Goal: Task Accomplishment & Management: Complete application form

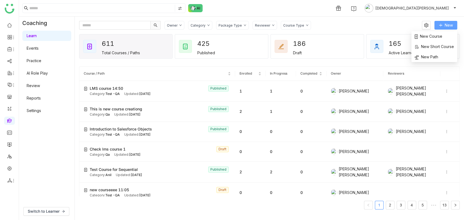
click at [443, 27] on button "New" at bounding box center [445, 25] width 23 height 9
click at [432, 35] on span "New Course" at bounding box center [429, 36] width 28 height 6
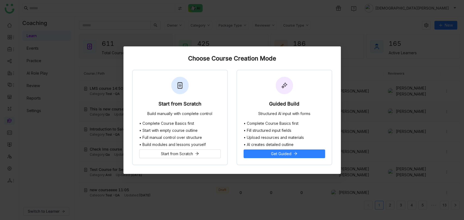
drag, startPoint x: 148, startPoint y: 102, endPoint x: 152, endPoint y: 101, distance: 4.0
click at [148, 101] on div "Start from Scratch Build manually with complete control" at bounding box center [180, 95] width 95 height 51
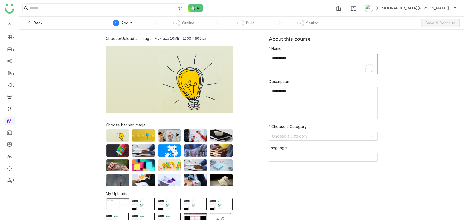
click at [292, 68] on textarea "To enrich screen reader interactions, please activate Accessibility in Grammarl…" at bounding box center [323, 64] width 109 height 21
type textarea "**********"
click at [285, 115] on textarea at bounding box center [323, 103] width 109 height 33
paste textarea "**********"
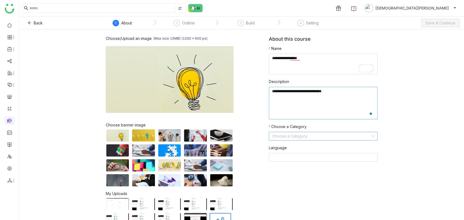
paste textarea "**********"
type textarea "**********"
click at [275, 138] on input at bounding box center [321, 136] width 98 height 8
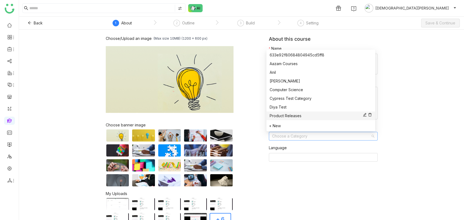
click at [284, 116] on div "Product Releases" at bounding box center [321, 116] width 102 height 6
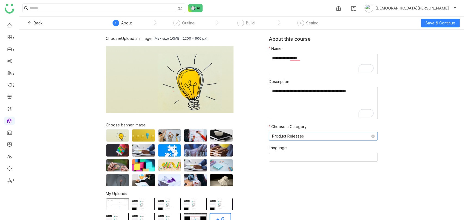
click at [287, 138] on nz-select-item "Product Releases" at bounding box center [323, 136] width 102 height 8
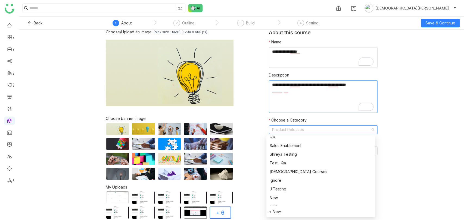
scroll to position [78, 0]
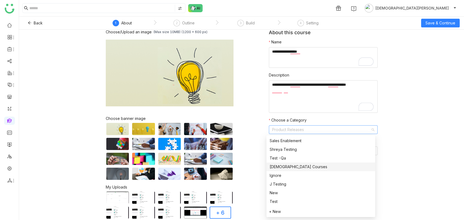
click at [287, 163] on nz-option-item "Vishnu Courses" at bounding box center [320, 167] width 109 height 9
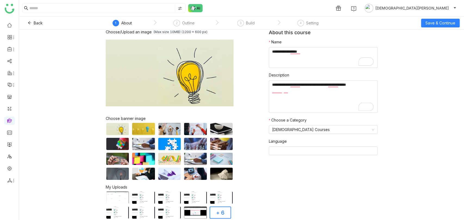
click at [437, 120] on div "Choose/Upload an image (Max size 10MB) (1200 x 600 px) Browse Image Choose bann…" at bounding box center [241, 125] width 445 height 191
click at [443, 25] on span "Save & Continue" at bounding box center [440, 23] width 30 height 6
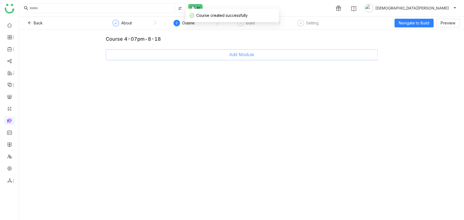
click at [249, 51] on button "Add Module" at bounding box center [242, 54] width 272 height 11
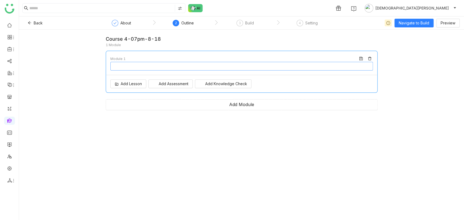
type input "********"
click at [123, 82] on span "Add Lesson" at bounding box center [131, 84] width 21 height 6
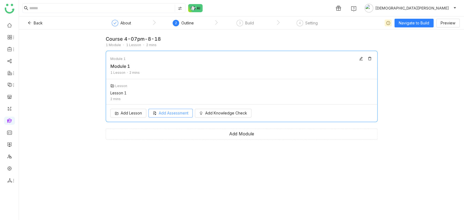
click at [175, 114] on button "Add Assessment" at bounding box center [170, 113] width 44 height 9
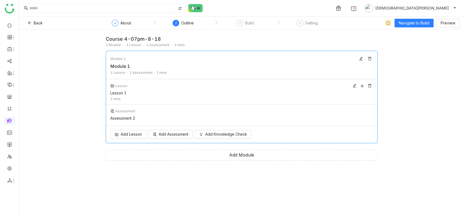
click at [322, 97] on div "Lesson Lesson 1 2 mins" at bounding box center [241, 91] width 271 height 25
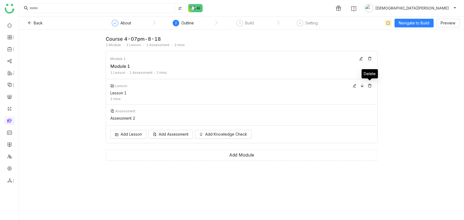
click at [368, 85] on icon at bounding box center [369, 86] width 3 height 4
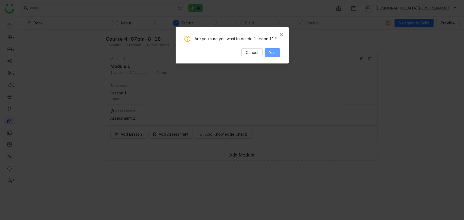
click at [276, 52] on button "Yes" at bounding box center [272, 52] width 15 height 9
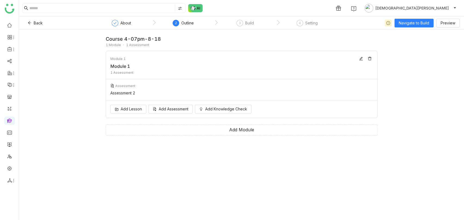
click at [368, 58] on icon at bounding box center [369, 59] width 3 height 4
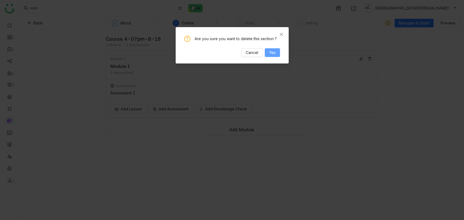
click at [278, 55] on button "Yes" at bounding box center [272, 52] width 15 height 9
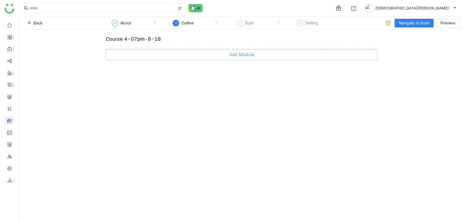
click at [229, 54] on span "Add Module" at bounding box center [241, 54] width 25 height 7
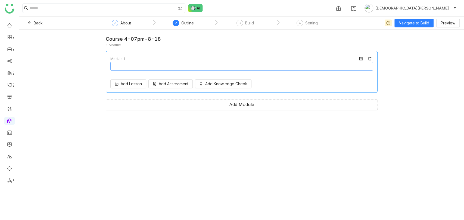
type input "********"
click at [129, 86] on span "Add Lesson" at bounding box center [131, 84] width 21 height 6
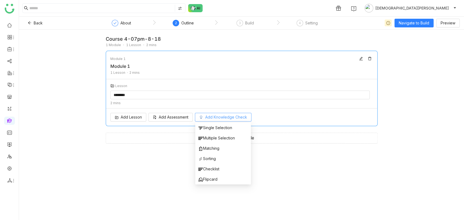
click at [224, 113] on button "Add Knowledge Check" at bounding box center [223, 117] width 57 height 9
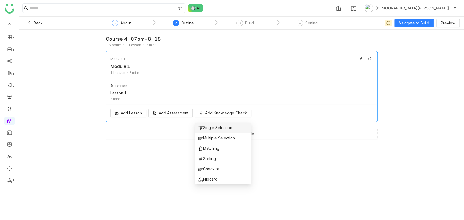
click at [214, 124] on li "Single Selection" at bounding box center [223, 128] width 56 height 10
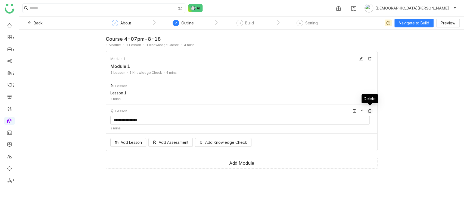
click at [368, 111] on icon at bounding box center [369, 112] width 3 height 4
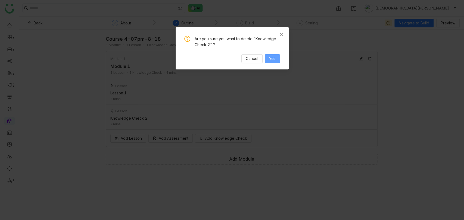
click at [272, 59] on span "Yes" at bounding box center [272, 59] width 7 height 6
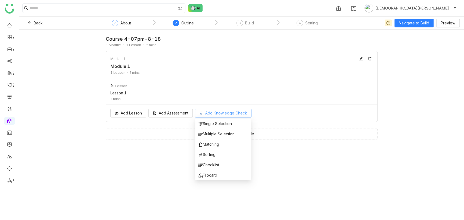
click at [208, 113] on span "Add Knowledge Check" at bounding box center [226, 113] width 42 height 6
click at [215, 132] on span "Multiple Selection" at bounding box center [216, 134] width 36 height 6
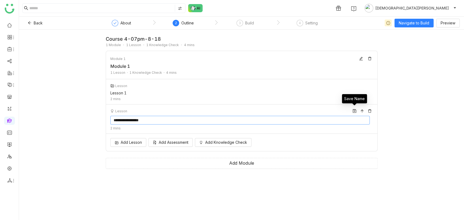
type input "**********"
click at [355, 110] on button at bounding box center [354, 111] width 7 height 7
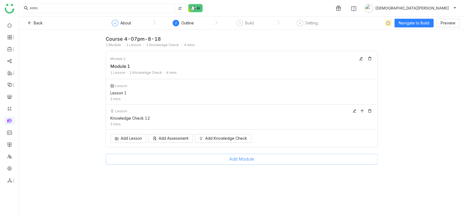
click at [238, 156] on span "Add Module" at bounding box center [241, 159] width 25 height 7
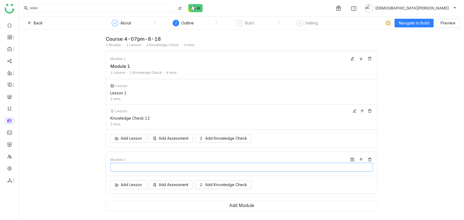
type input "********"
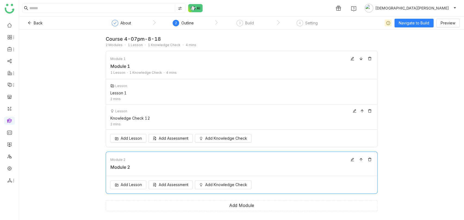
click at [420, 177] on div "Course 4-07pm-8-18 2 Modules 1 Lesson 1 Knowledge Check 4 mins Module 1 Module …" at bounding box center [241, 125] width 445 height 191
click at [351, 159] on icon at bounding box center [352, 160] width 4 height 4
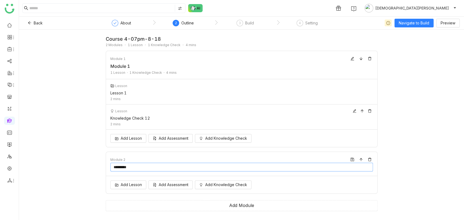
type input "*********"
click at [415, 21] on span "Navigate to Build" at bounding box center [414, 23] width 30 height 6
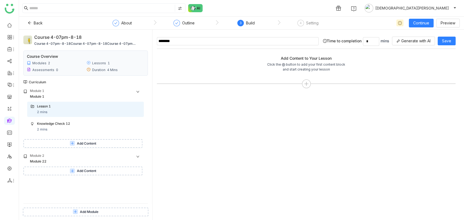
click at [179, 43] on input "********" at bounding box center [238, 41] width 162 height 8
type input "**********"
click at [246, 65] on div "Add Content to Your Lesson Click the ⨁ button to add your first content block a…" at bounding box center [306, 72] width 299 height 34
click at [203, 124] on div "**********" at bounding box center [306, 127] width 299 height 186
click at [449, 43] on span "Save" at bounding box center [446, 41] width 9 height 6
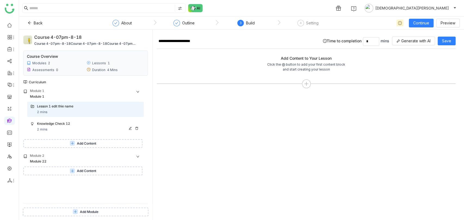
click at [89, 129] on div "Knowledge Check 12 2 mins" at bounding box center [89, 126] width 104 height 11
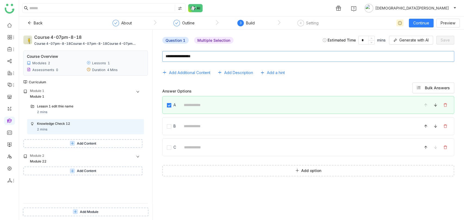
click at [210, 59] on textarea at bounding box center [308, 56] width 292 height 11
type textarea "**********"
click at [447, 40] on span "Save" at bounding box center [445, 40] width 9 height 6
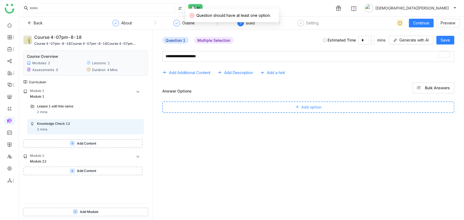
click at [290, 105] on button "Add option" at bounding box center [308, 107] width 292 height 11
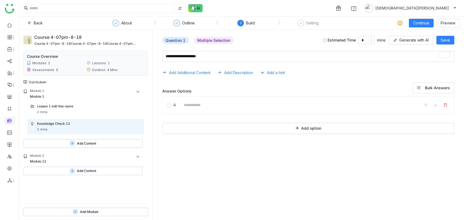
drag, startPoint x: 198, startPoint y: 104, endPoint x: 201, endPoint y: 108, distance: 4.2
click at [198, 104] on input at bounding box center [298, 105] width 236 height 11
type input "********"
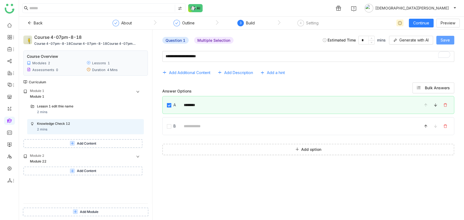
click at [448, 37] on span "Save" at bounding box center [445, 40] width 9 height 6
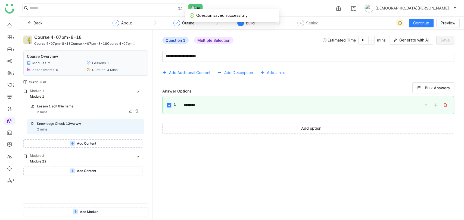
click at [60, 103] on div "Lesson 1 edit thie name 2 mins" at bounding box center [85, 109] width 117 height 15
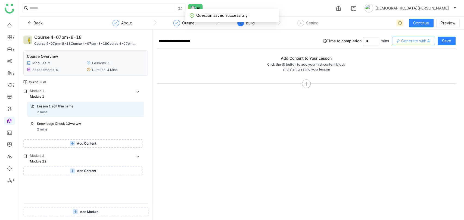
click at [407, 40] on span "Generate with AI" at bounding box center [415, 41] width 29 height 6
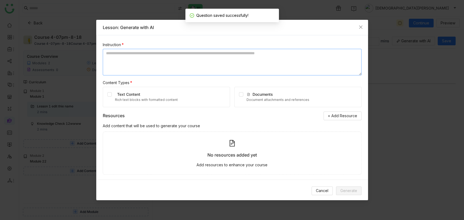
click at [139, 64] on textarea at bounding box center [232, 62] width 259 height 27
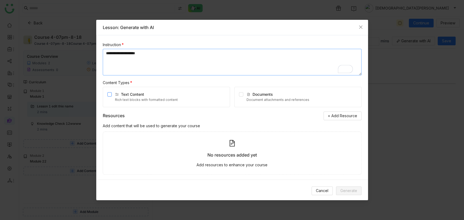
type textarea "**********"
click at [235, 94] on div "Documents Document attachments and references" at bounding box center [297, 97] width 127 height 20
click at [347, 190] on span "Generate" at bounding box center [348, 191] width 17 height 6
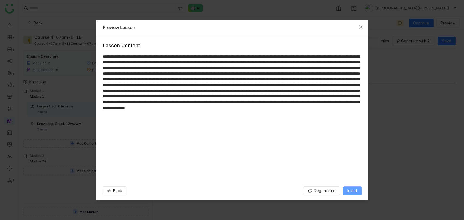
click at [354, 191] on span "Insert" at bounding box center [352, 191] width 10 height 6
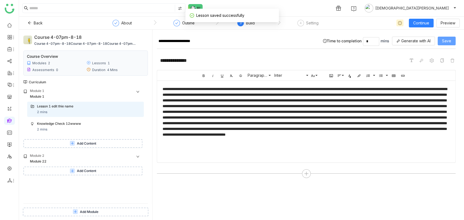
click at [445, 40] on span "Save" at bounding box center [446, 41] width 9 height 6
click at [218, 42] on input "**********" at bounding box center [238, 41] width 162 height 8
type input "**********"
click at [441, 42] on button "Save" at bounding box center [447, 41] width 18 height 9
click at [77, 142] on span "Add Content" at bounding box center [86, 143] width 19 height 5
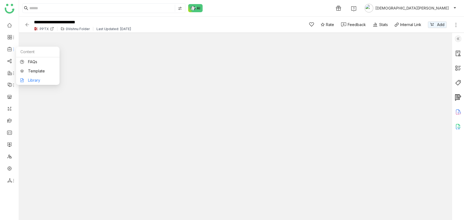
click at [41, 79] on link "Library" at bounding box center [37, 81] width 35 height 4
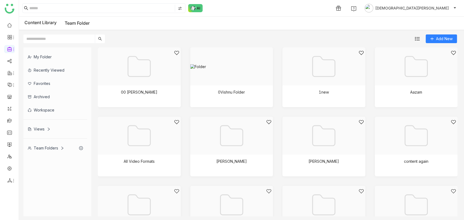
click at [63, 144] on div "Team Folders" at bounding box center [55, 148] width 64 height 13
click at [195, 82] on div at bounding box center [230, 73] width 74 height 46
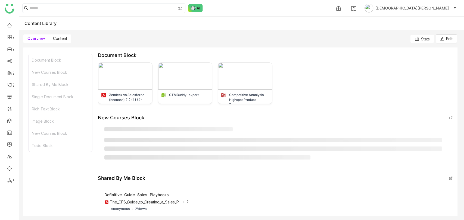
click at [62, 40] on span "Content" at bounding box center [60, 38] width 14 height 5
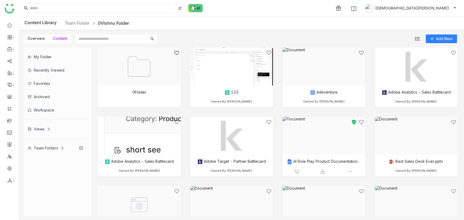
click at [317, 138] on div at bounding box center [322, 143] width 74 height 46
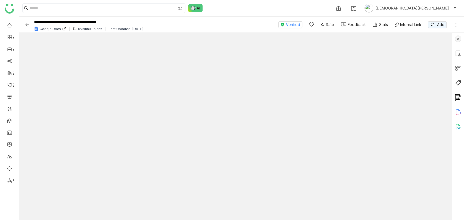
click at [457, 37] on img at bounding box center [458, 39] width 7 height 7
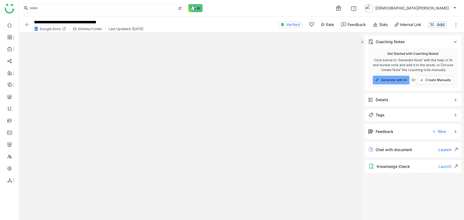
click at [397, 102] on span "Details" at bounding box center [409, 100] width 82 height 6
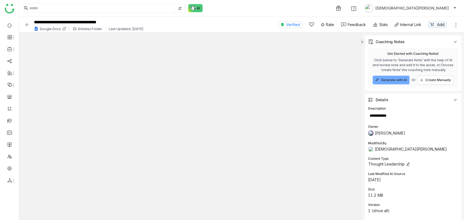
click at [408, 162] on nz-select-item "Thought Leadership" at bounding box center [397, 164] width 59 height 8
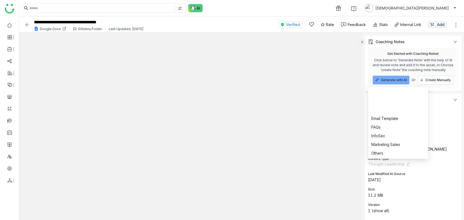
scroll to position [96, 0]
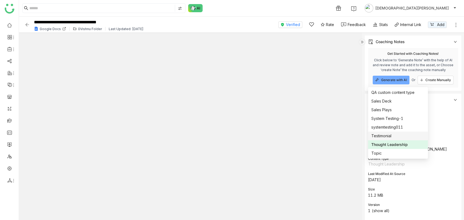
click at [382, 137] on div "Testimonial" at bounding box center [397, 136] width 53 height 6
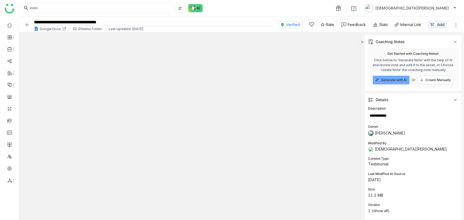
click at [123, 25] on input "**********" at bounding box center [153, 22] width 240 height 7
click at [27, 23] on img at bounding box center [26, 24] width 5 height 5
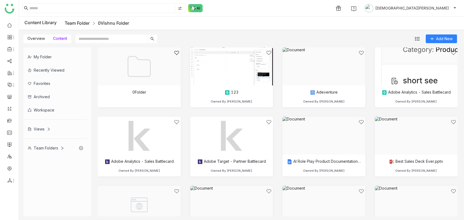
click at [81, 24] on link "Team Folder" at bounding box center [77, 22] width 25 height 5
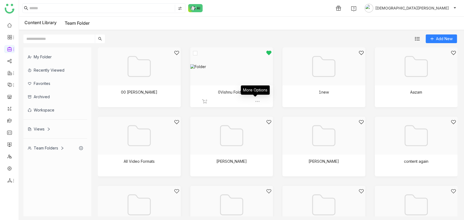
click at [255, 102] on img at bounding box center [257, 101] width 5 height 5
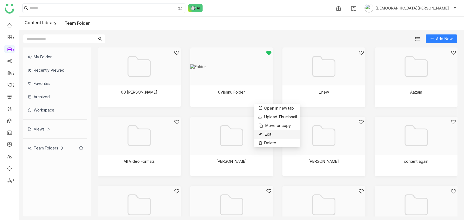
click at [269, 132] on span "Edit" at bounding box center [268, 135] width 7 height 6
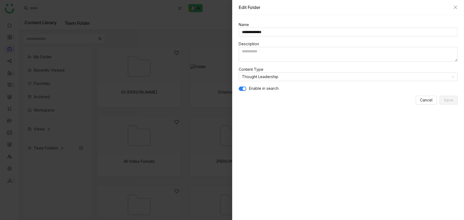
click at [244, 89] on span "button" at bounding box center [243, 88] width 3 height 3
click at [449, 97] on span "Save" at bounding box center [448, 100] width 9 height 6
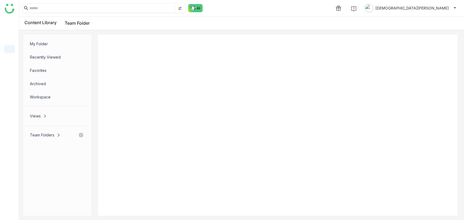
click at [41, 7] on input at bounding box center [101, 8] width 144 height 7
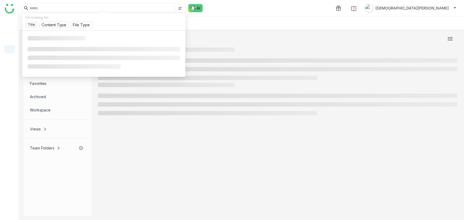
paste input "**********"
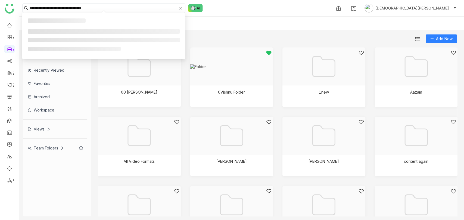
type input "**********"
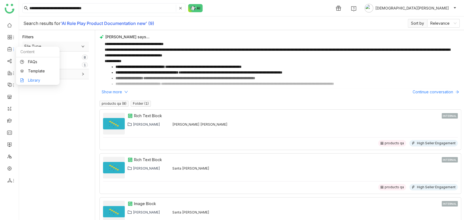
click at [39, 81] on link "Library" at bounding box center [37, 81] width 35 height 4
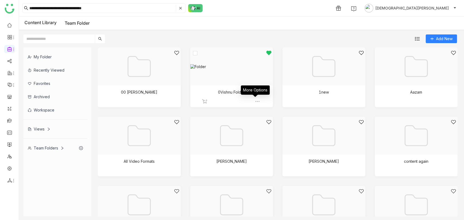
click at [256, 103] on img at bounding box center [257, 101] width 5 height 5
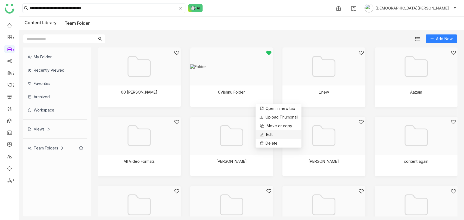
click at [267, 135] on span "Edit" at bounding box center [269, 135] width 7 height 6
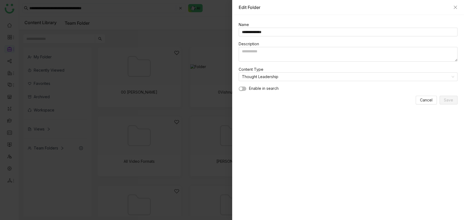
click at [244, 88] on button "button" at bounding box center [243, 89] width 8 height 4
click at [453, 102] on button "Save" at bounding box center [449, 100] width 18 height 9
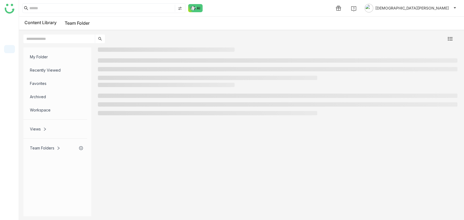
click at [101, 9] on input at bounding box center [101, 8] width 144 height 7
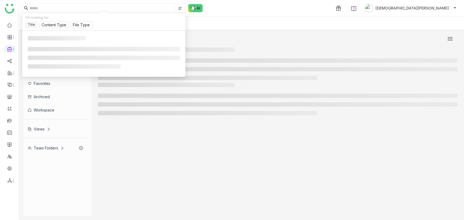
paste input "**********"
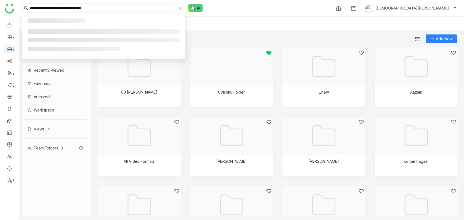
type input "**********"
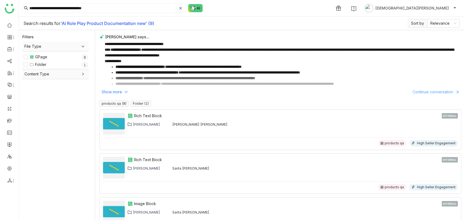
click at [424, 94] on span "Continue conversation" at bounding box center [433, 92] width 40 height 6
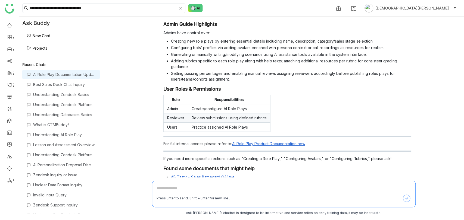
scroll to position [359, 0]
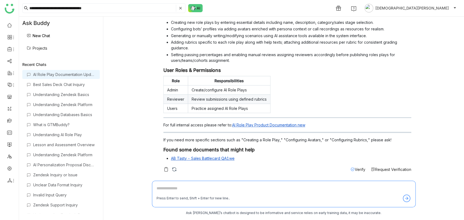
click at [274, 125] on link "AI Role Play Product Documentation new" at bounding box center [268, 125] width 73 height 5
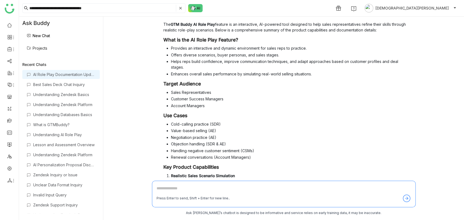
scroll to position [0, 0]
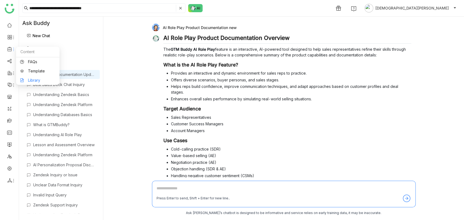
click at [39, 80] on link "Library" at bounding box center [37, 81] width 35 height 4
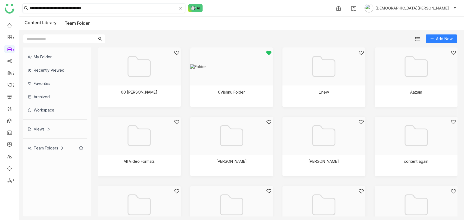
click at [107, 7] on input "**********" at bounding box center [101, 8] width 145 height 7
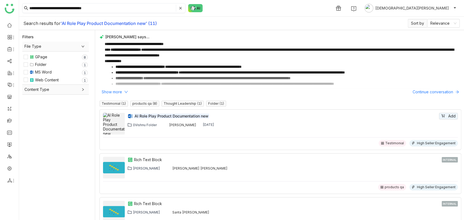
click at [180, 10] on span at bounding box center [179, 8] width 6 height 7
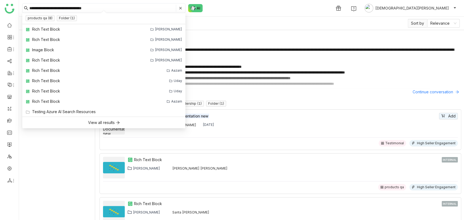
click at [178, 7] on span at bounding box center [179, 8] width 6 height 7
click at [180, 7] on icon at bounding box center [180, 8] width 3 height 3
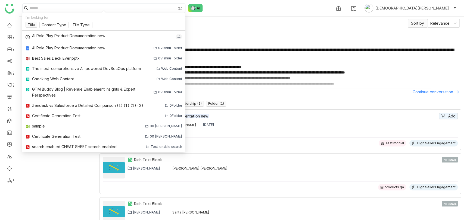
click at [108, 11] on input at bounding box center [101, 8] width 144 height 7
paste input "**********"
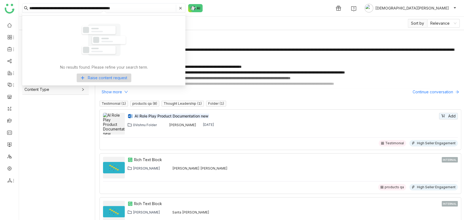
type input "**********"
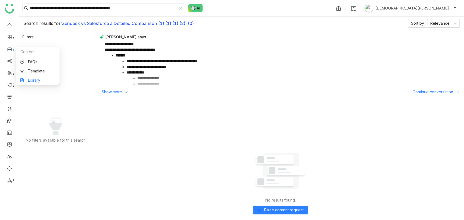
click at [35, 81] on link "Library" at bounding box center [37, 81] width 35 height 4
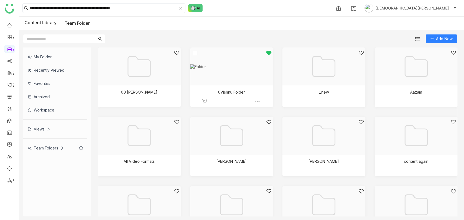
click at [251, 101] on div at bounding box center [231, 101] width 59 height 5
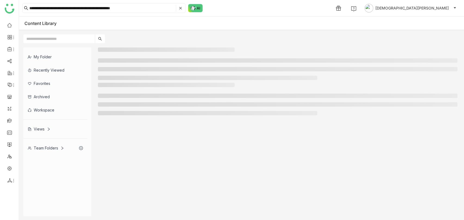
click at [44, 149] on div "Team Folders" at bounding box center [46, 148] width 36 height 5
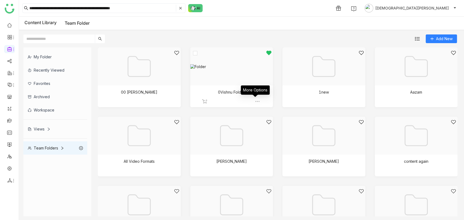
click at [257, 101] on img at bounding box center [257, 101] width 5 height 5
click at [273, 133] on span "Edit" at bounding box center [270, 133] width 7 height 6
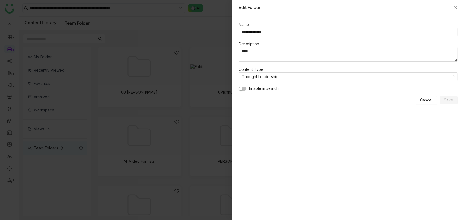
click at [242, 88] on span "button" at bounding box center [240, 88] width 3 height 3
click at [445, 99] on span "Save" at bounding box center [448, 100] width 9 height 6
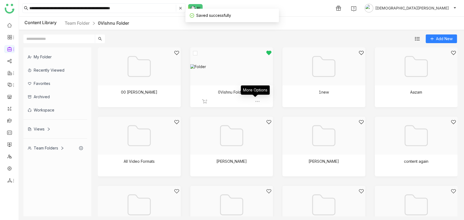
click at [256, 101] on img at bounding box center [257, 101] width 5 height 5
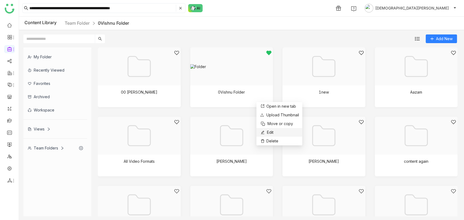
click at [270, 133] on span "Edit" at bounding box center [270, 133] width 7 height 6
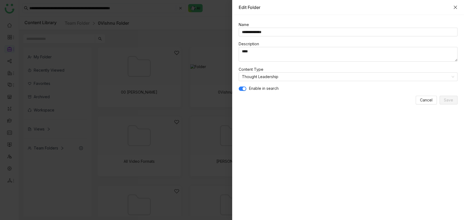
click at [456, 7] on icon "Close" at bounding box center [455, 7] width 4 height 4
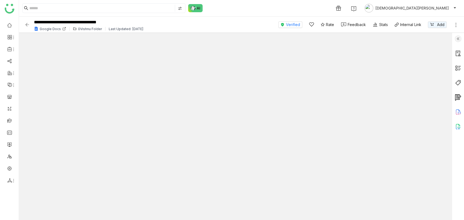
drag, startPoint x: 453, startPoint y: 41, endPoint x: 457, endPoint y: 39, distance: 4.1
click at [453, 40] on div at bounding box center [458, 127] width 12 height 188
click at [457, 39] on img at bounding box center [458, 39] width 7 height 7
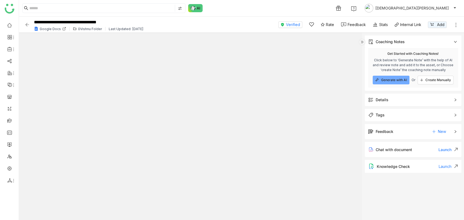
click at [390, 99] on span "Details" at bounding box center [409, 100] width 82 height 6
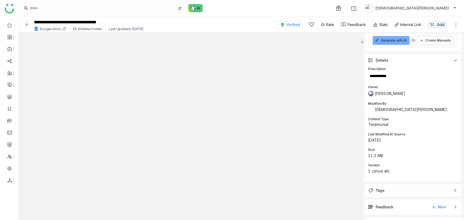
scroll to position [30, 0]
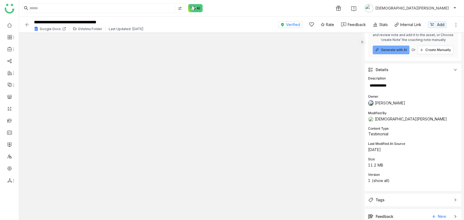
click at [30, 24] on img at bounding box center [26, 24] width 5 height 5
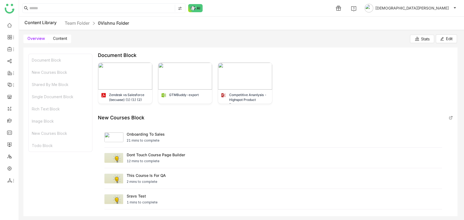
click at [56, 37] on span "Content" at bounding box center [60, 38] width 14 height 5
click at [82, 24] on link "Team Folder" at bounding box center [77, 22] width 25 height 5
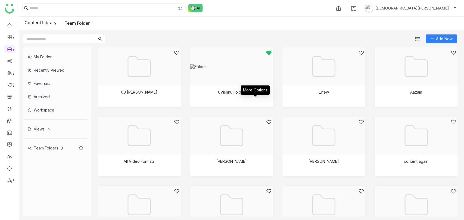
click at [262, 101] on img at bounding box center [264, 101] width 5 height 5
click at [265, 130] on span "Edit" at bounding box center [267, 133] width 7 height 6
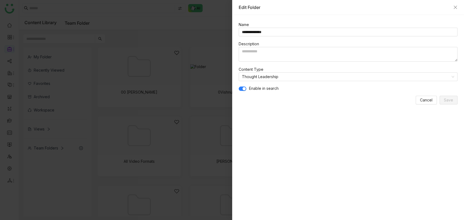
click at [244, 87] on button "button" at bounding box center [243, 89] width 8 height 4
click at [447, 98] on span "Save" at bounding box center [448, 100] width 9 height 6
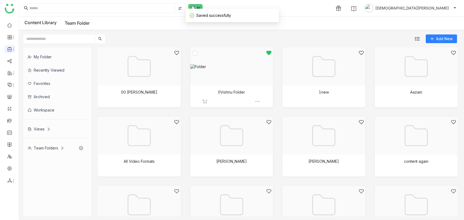
click at [236, 87] on div at bounding box center [230, 73] width 74 height 46
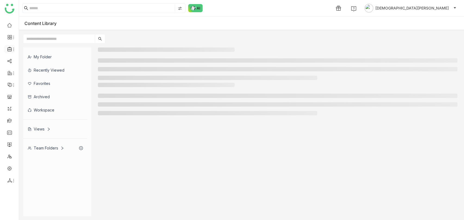
click at [10, 50] on icon at bounding box center [9, 49] width 5 height 5
click at [39, 80] on link "Library" at bounding box center [37, 81] width 35 height 4
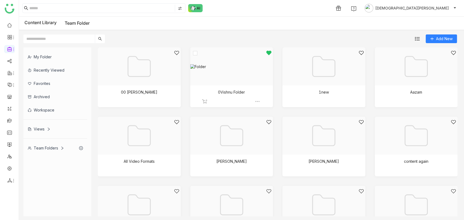
click at [224, 82] on div at bounding box center [230, 73] width 74 height 46
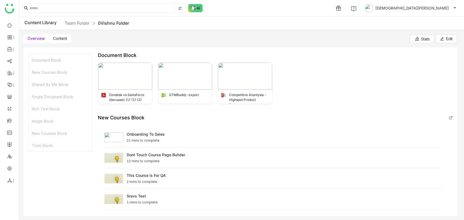
click at [62, 38] on span "Content" at bounding box center [60, 38] width 14 height 5
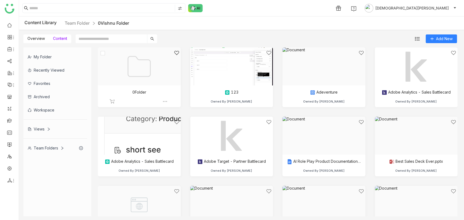
click at [168, 100] on div "0Folder" at bounding box center [139, 97] width 83 height 23
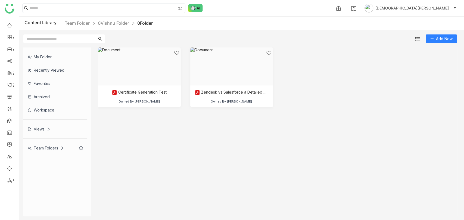
click at [114, 18] on div "Content Library Team Folder 0Vishnu Folder 0Folder" at bounding box center [241, 24] width 445 height 14
click at [115, 22] on link "0Vishnu Folder" at bounding box center [113, 22] width 31 height 5
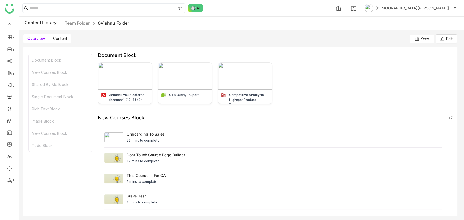
click at [57, 37] on span "Content" at bounding box center [60, 38] width 14 height 5
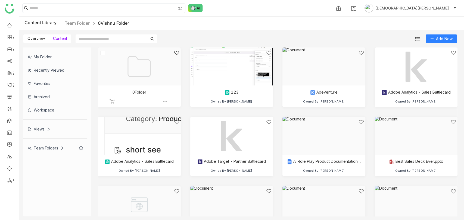
click at [167, 100] on img at bounding box center [164, 101] width 5 height 5
click at [187, 130] on li "Edit" at bounding box center [190, 132] width 46 height 9
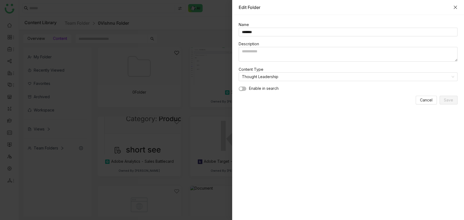
click at [453, 6] on icon "Close" at bounding box center [455, 7] width 4 height 4
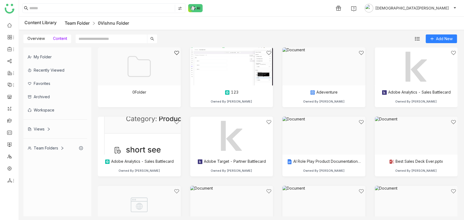
click at [78, 23] on link "Team Folder" at bounding box center [77, 22] width 25 height 5
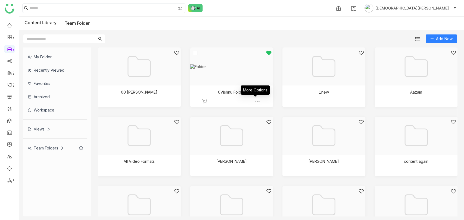
click at [255, 101] on img at bounding box center [257, 101] width 5 height 5
click at [271, 131] on span "Edit" at bounding box center [268, 133] width 7 height 6
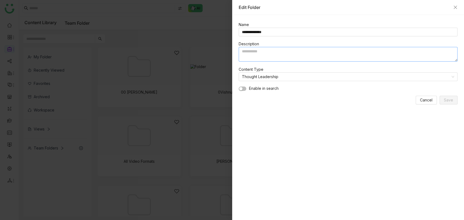
click at [280, 51] on textarea at bounding box center [348, 54] width 219 height 15
type textarea "****"
click at [448, 97] on span "Save" at bounding box center [448, 100] width 9 height 6
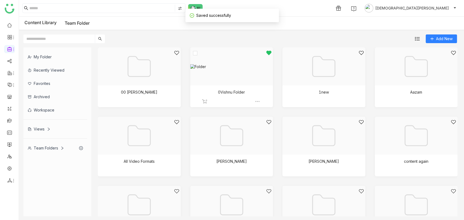
click at [221, 85] on div at bounding box center [230, 73] width 74 height 46
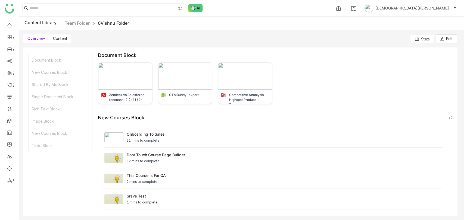
click at [63, 39] on span "Content" at bounding box center [60, 38] width 14 height 5
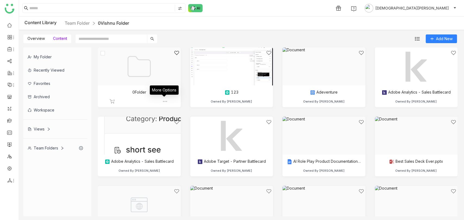
click at [164, 100] on img at bounding box center [164, 101] width 5 height 5
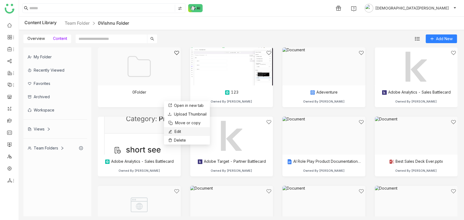
click at [172, 130] on button "Edit" at bounding box center [174, 132] width 14 height 7
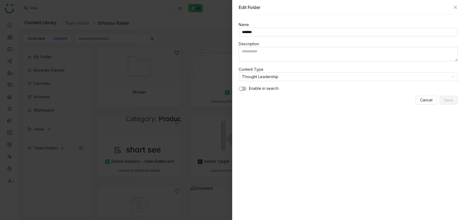
click at [247, 88] on nz-form-item "Enable in search" at bounding box center [348, 89] width 219 height 6
click at [245, 88] on button "button" at bounding box center [243, 89] width 8 height 4
click at [449, 101] on span "Save" at bounding box center [448, 100] width 9 height 6
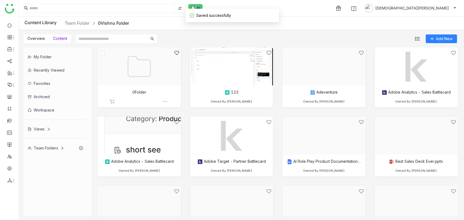
click at [130, 85] on div at bounding box center [138, 73] width 74 height 46
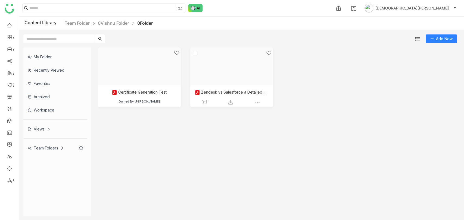
click at [244, 93] on div at bounding box center [230, 73] width 74 height 46
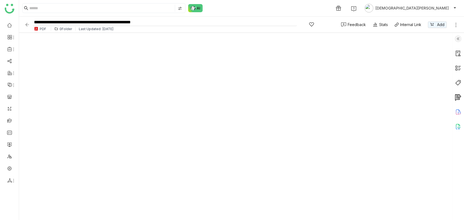
click at [68, 24] on input "**********" at bounding box center [165, 22] width 264 height 7
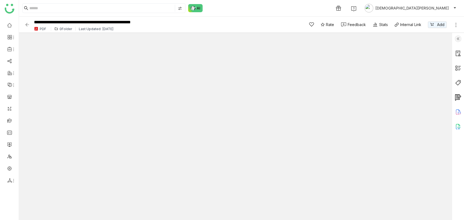
click at [27, 24] on img at bounding box center [26, 24] width 5 height 5
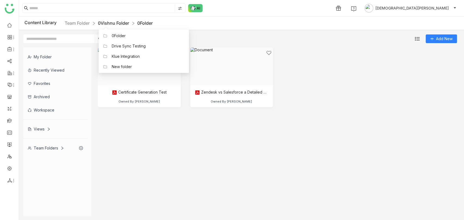
click at [115, 23] on link "0Vishnu Folder" at bounding box center [113, 22] width 31 height 5
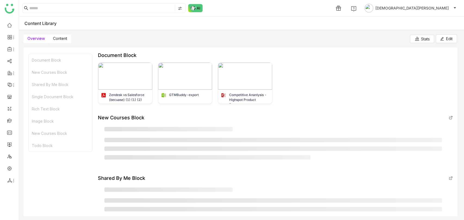
click at [59, 40] on span "Content" at bounding box center [60, 38] width 14 height 5
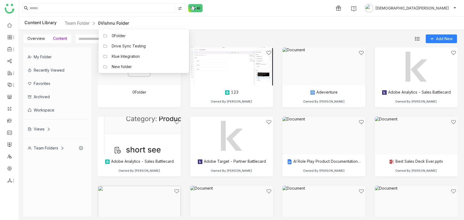
click at [108, 23] on link "0Vishnu Folder" at bounding box center [113, 22] width 31 height 5
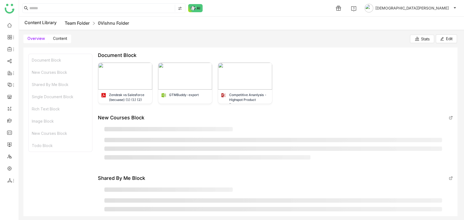
click at [72, 25] on link "Team Folder" at bounding box center [77, 22] width 25 height 5
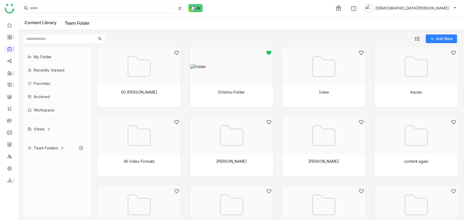
click at [53, 9] on input at bounding box center [101, 8] width 144 height 7
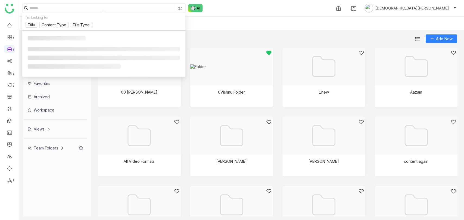
paste input "**********"
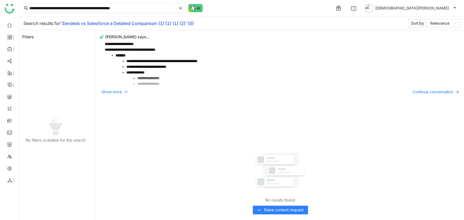
click at [137, 9] on input "**********" at bounding box center [101, 8] width 145 height 7
type input "**********"
click at [135, 9] on input "**********" at bounding box center [101, 8] width 145 height 7
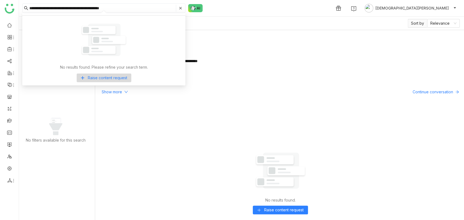
type input "**********"
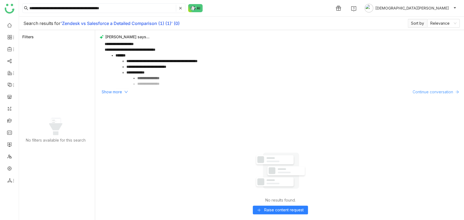
click at [444, 93] on span "Continue conversation" at bounding box center [433, 92] width 40 height 6
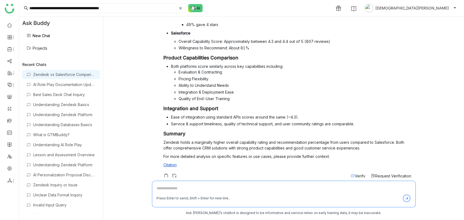
scroll to position [75, 0]
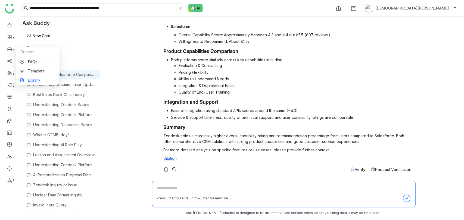
click at [46, 79] on link "Library" at bounding box center [37, 81] width 35 height 4
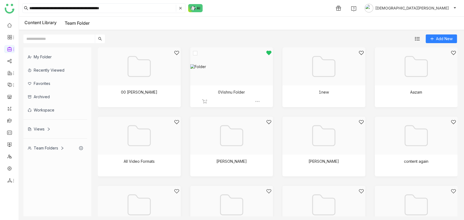
click at [244, 84] on div at bounding box center [230, 73] width 74 height 46
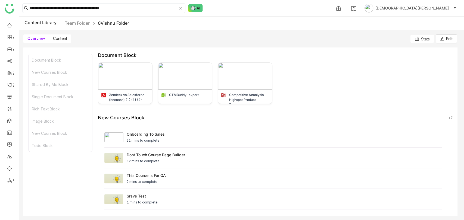
click at [60, 37] on span "Content" at bounding box center [60, 38] width 14 height 5
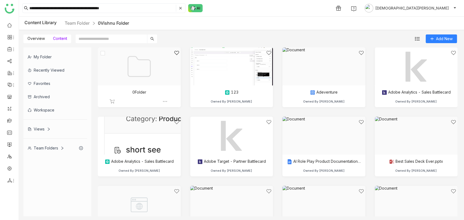
click at [164, 101] on img at bounding box center [164, 101] width 5 height 5
click at [182, 136] on li "Edit" at bounding box center [187, 133] width 46 height 9
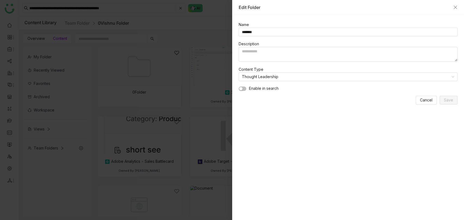
click at [243, 87] on button "button" at bounding box center [243, 89] width 8 height 4
click at [454, 97] on button "Save" at bounding box center [449, 100] width 18 height 9
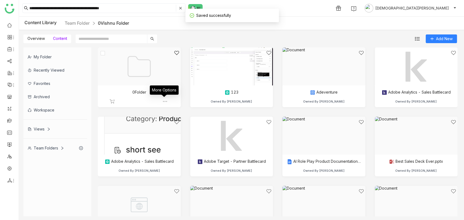
click at [164, 101] on img at bounding box center [164, 101] width 5 height 5
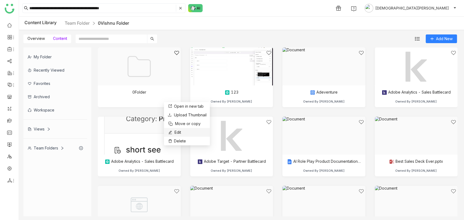
click at [177, 131] on span "Edit" at bounding box center [178, 133] width 7 height 6
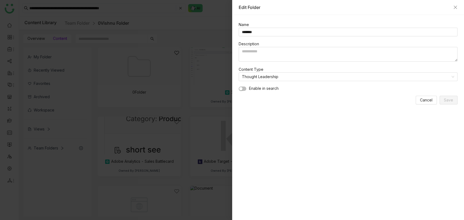
click at [244, 89] on button "button" at bounding box center [243, 89] width 8 height 4
click at [450, 100] on span "Save" at bounding box center [448, 100] width 9 height 6
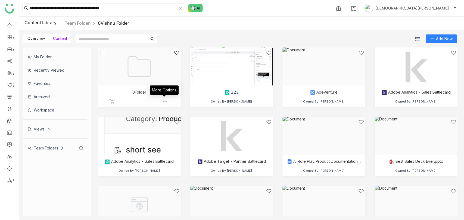
click at [165, 102] on img at bounding box center [164, 101] width 5 height 5
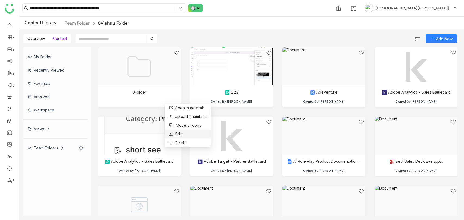
click at [183, 132] on li "Edit" at bounding box center [188, 134] width 46 height 9
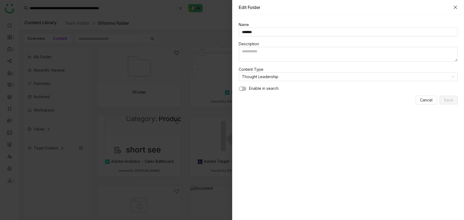
click at [457, 5] on icon "Close" at bounding box center [455, 7] width 4 height 4
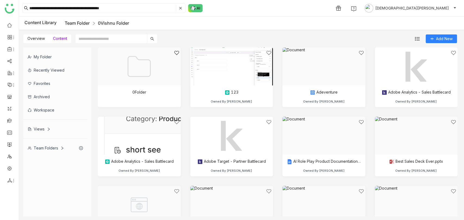
click at [81, 24] on link "Team Folder" at bounding box center [77, 22] width 25 height 5
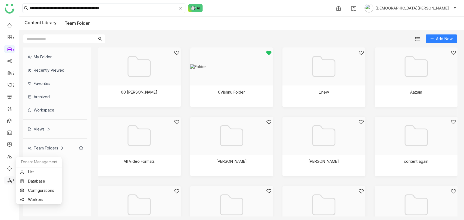
click at [8, 181] on span at bounding box center [9, 181] width 3 height 0
click at [32, 170] on link "List" at bounding box center [39, 172] width 38 height 4
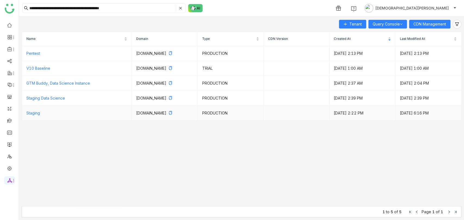
click at [28, 117] on td "Staging" at bounding box center [77, 113] width 110 height 15
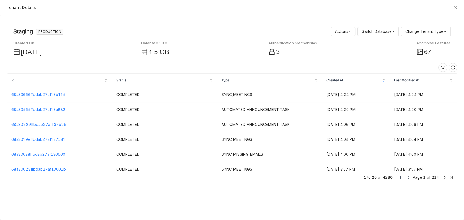
click at [431, 42] on div "Additional Features" at bounding box center [433, 43] width 34 height 6
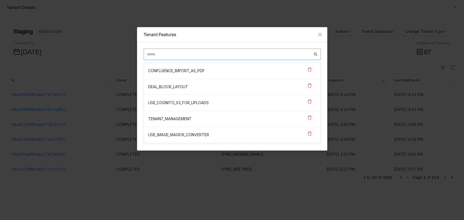
click at [213, 53] on input "text" at bounding box center [230, 54] width 166 height 6
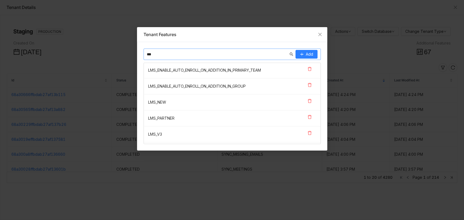
scroll to position [30, 0]
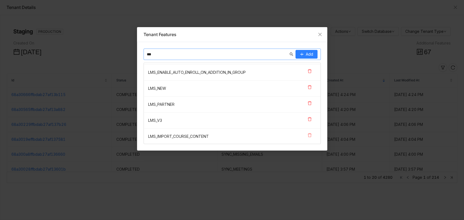
type input "***"
click at [307, 134] on icon at bounding box center [309, 135] width 4 height 4
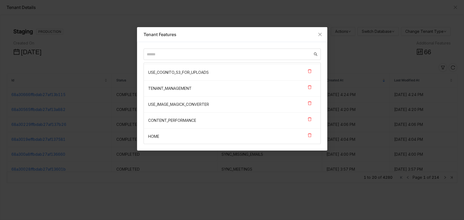
scroll to position [575, 0]
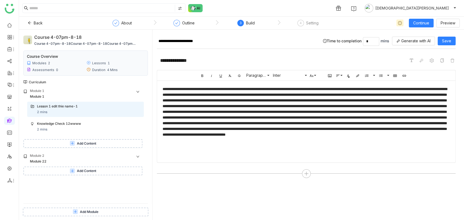
click at [88, 139] on button "Add Content" at bounding box center [82, 143] width 119 height 9
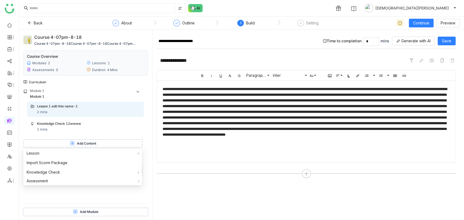
click at [88, 140] on button "Add Content" at bounding box center [82, 143] width 119 height 9
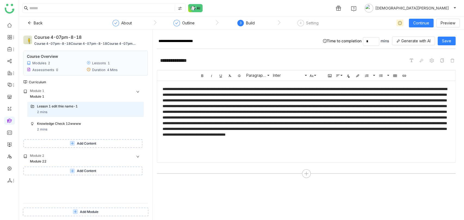
click at [105, 148] on div "Module 1 Module 1 Lesson 1 edit thie name-1 2 mins Knowledge Check 12wwww 2 min…" at bounding box center [85, 146] width 124 height 115
click at [109, 146] on button "Add Content" at bounding box center [82, 143] width 119 height 9
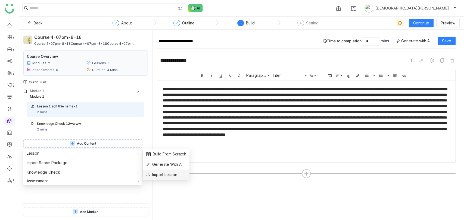
click at [165, 175] on span "Import Lesson" at bounding box center [161, 175] width 31 height 6
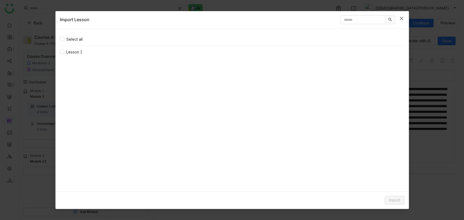
click at [404, 19] on span "Close" at bounding box center [401, 18] width 15 height 15
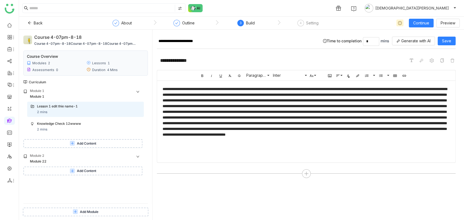
click at [82, 142] on span "Add Content" at bounding box center [86, 143] width 19 height 5
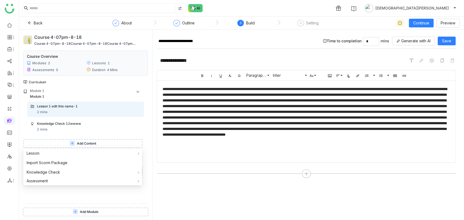
drag, startPoint x: 94, startPoint y: 164, endPoint x: 94, endPoint y: 195, distance: 31.5
click at [94, 195] on body "**********" at bounding box center [232, 110] width 464 height 220
click at [159, 186] on div "**********" at bounding box center [306, 127] width 299 height 186
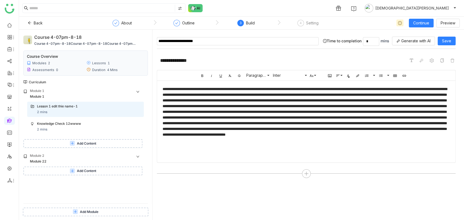
click at [209, 44] on input "**********" at bounding box center [238, 41] width 162 height 8
type input "**********"
click at [453, 40] on button "Save" at bounding box center [447, 41] width 18 height 9
click at [89, 123] on div "Knowledge Check 12wwww" at bounding box center [82, 123] width 91 height 5
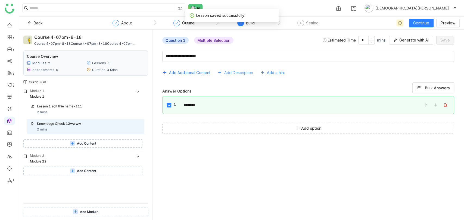
click at [226, 68] on button "Add Description" at bounding box center [237, 72] width 40 height 9
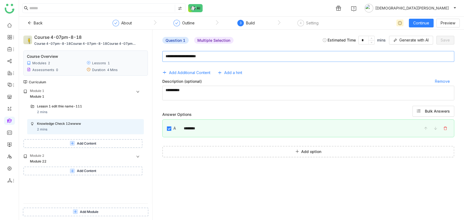
click at [227, 59] on textarea at bounding box center [308, 56] width 292 height 11
type textarea "**********"
click at [441, 38] on span "Save" at bounding box center [445, 40] width 9 height 6
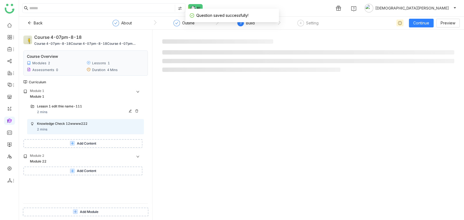
click at [128, 109] on div "Lesson 1 edit thie name-111" at bounding box center [89, 107] width 104 height 6
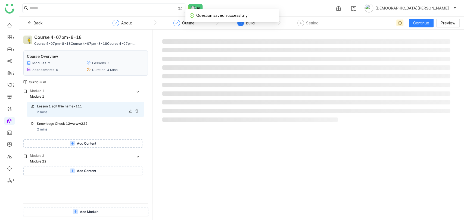
click at [129, 111] on icon at bounding box center [130, 111] width 3 height 3
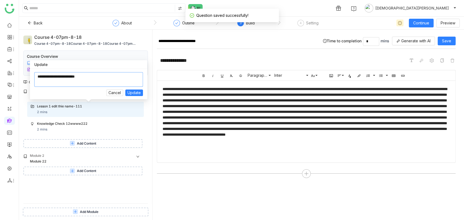
click at [99, 80] on textarea at bounding box center [88, 79] width 109 height 15
type textarea "**********"
click at [137, 96] on div "Cancel Update" at bounding box center [88, 84] width 117 height 30
click at [137, 93] on span "Update" at bounding box center [133, 93] width 13 height 6
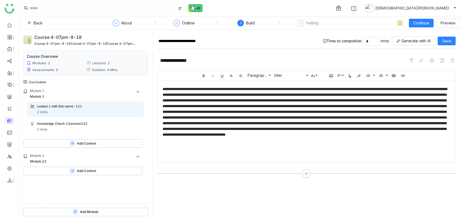
type input "**********"
click at [88, 129] on div "Knowledge Check 12wwww222 2 mins" at bounding box center [89, 126] width 104 height 11
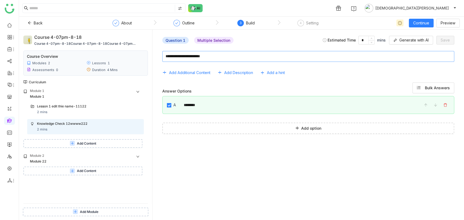
click at [224, 60] on textarea at bounding box center [308, 56] width 292 height 11
type textarea "**********"
click at [435, 39] on div "Estimated Time * mins Generate with AI Save" at bounding box center [389, 40] width 132 height 9
click at [439, 39] on button "Save" at bounding box center [445, 40] width 18 height 9
click at [96, 140] on button "Add Content" at bounding box center [82, 143] width 119 height 9
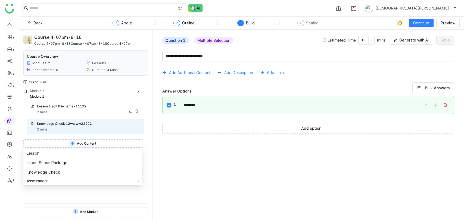
click at [64, 105] on div "Lesson 1 edit thie name-11122" at bounding box center [82, 106] width 91 height 5
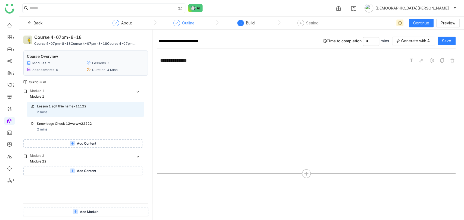
click at [192, 24] on div "Outline" at bounding box center [188, 23] width 13 height 7
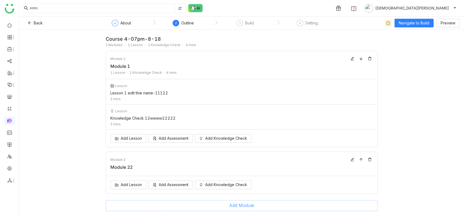
click at [238, 207] on span "Add Module" at bounding box center [241, 205] width 25 height 7
type input "********"
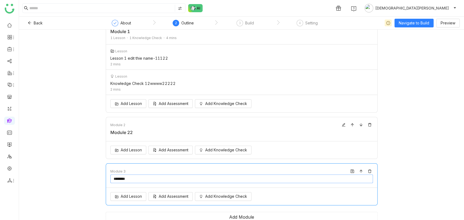
scroll to position [41, 0]
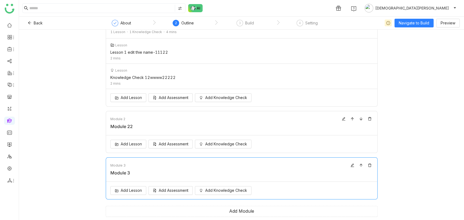
click at [321, 163] on div "Module 3" at bounding box center [241, 165] width 263 height 7
click at [368, 164] on icon at bounding box center [370, 166] width 4 height 4
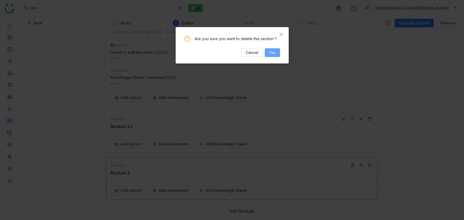
click at [273, 54] on span "Yes" at bounding box center [272, 53] width 7 height 6
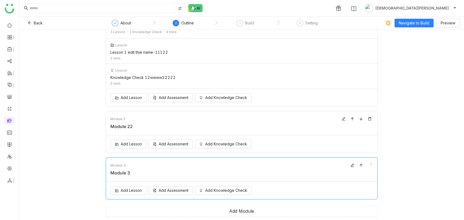
scroll to position [0, 0]
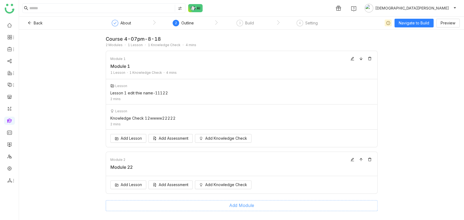
click at [233, 202] on span "Add Module" at bounding box center [241, 205] width 25 height 7
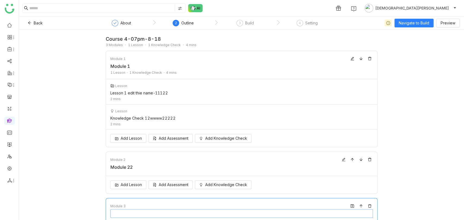
type input "********"
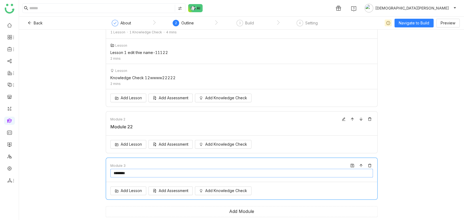
scroll to position [41, 0]
click at [138, 190] on span "Add Lesson" at bounding box center [131, 191] width 21 height 6
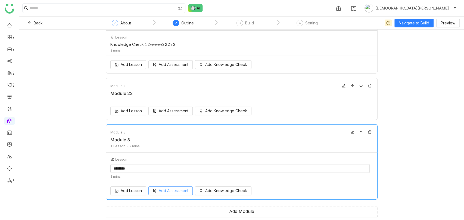
click at [159, 188] on span "Add Assessment" at bounding box center [174, 191] width 30 height 6
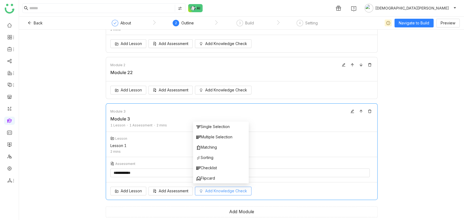
click at [211, 191] on span "Add Knowledge Check" at bounding box center [226, 191] width 42 height 6
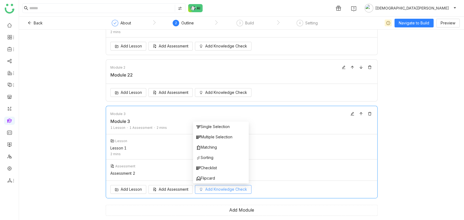
scroll to position [91, 0]
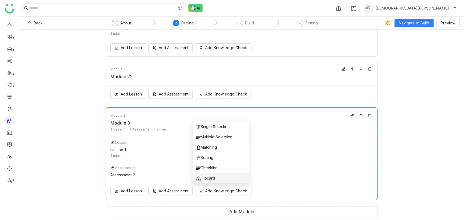
click at [211, 177] on span "Flipcard" at bounding box center [205, 179] width 19 height 6
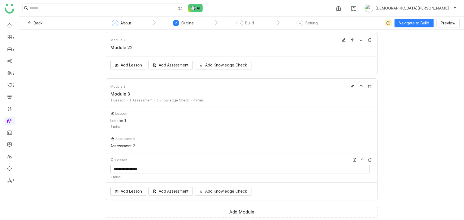
click at [179, 162] on div "**********" at bounding box center [241, 168] width 271 height 29
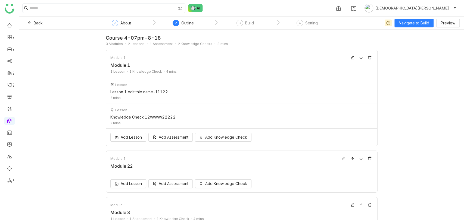
scroll to position [0, 0]
click at [406, 25] on span "Navigate to Build" at bounding box center [414, 23] width 30 height 6
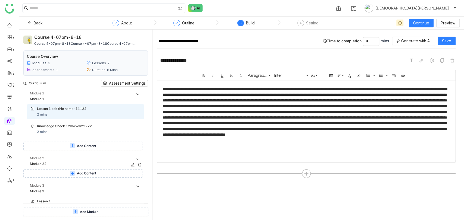
click at [72, 157] on div "Module 2" at bounding box center [87, 158] width 114 height 5
click at [72, 155] on div "Module 1 Module 1 Lesson 1 edit thie name-11122 2 mins Knowledge Check 12wwww22…" at bounding box center [85, 147] width 124 height 113
click at [66, 160] on div "Module 2" at bounding box center [87, 158] width 114 height 5
click at [131, 164] on icon at bounding box center [133, 165] width 4 height 4
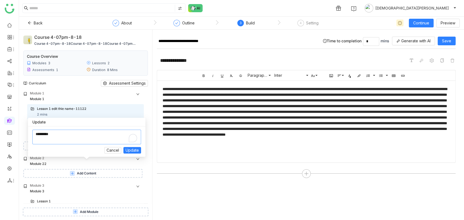
click at [85, 133] on textarea "To enrich screen reader interactions, please activate Accessibility in Grammarl…" at bounding box center [86, 137] width 109 height 15
type textarea "**********"
click at [137, 151] on span "Update" at bounding box center [132, 151] width 13 height 6
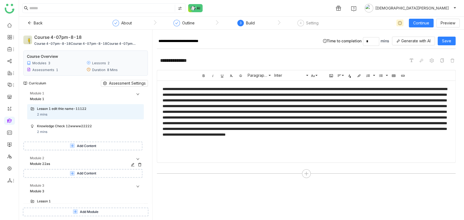
click at [139, 164] on icon at bounding box center [140, 165] width 4 height 4
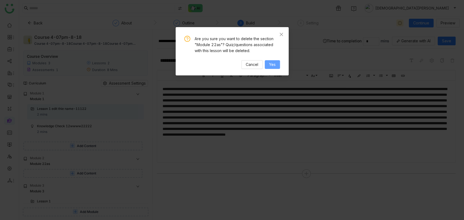
click at [271, 66] on span "Yes" at bounding box center [272, 65] width 7 height 6
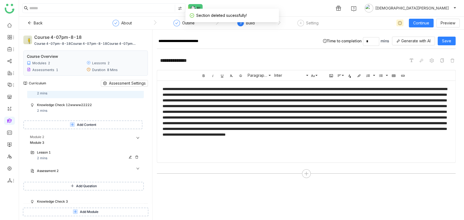
scroll to position [43, 0]
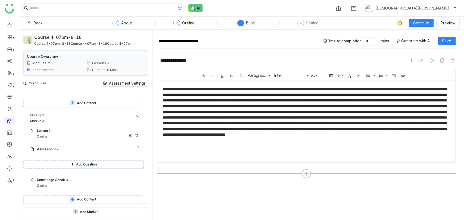
click at [68, 136] on div "Lesson 1 2 mins" at bounding box center [89, 134] width 104 height 11
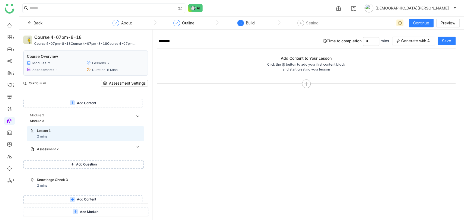
click at [87, 166] on span "Add Question" at bounding box center [86, 164] width 21 height 5
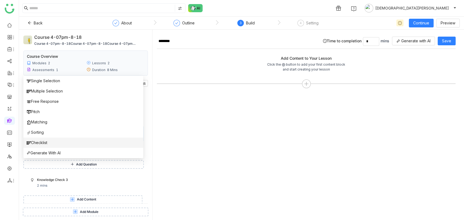
click at [57, 142] on li "Checklist" at bounding box center [83, 143] width 120 height 10
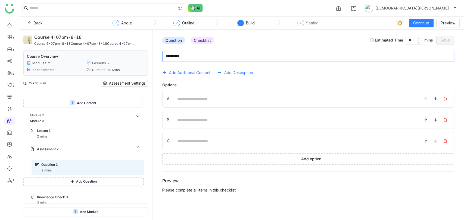
click at [246, 57] on textarea at bounding box center [308, 56] width 292 height 11
type textarea "*****"
click at [216, 98] on input at bounding box center [295, 99] width 242 height 11
type input "*"
drag, startPoint x: 202, startPoint y: 116, endPoint x: 197, endPoint y: 118, distance: 4.7
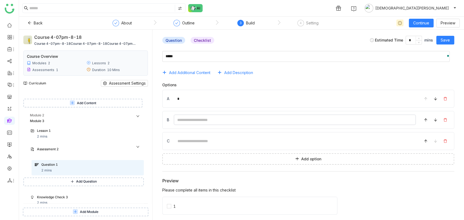
click at [202, 116] on input at bounding box center [295, 120] width 242 height 11
type input "*"
click at [189, 139] on input at bounding box center [295, 141] width 242 height 11
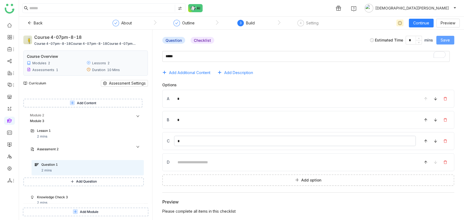
type input "*"
click at [442, 42] on span "Save" at bounding box center [445, 40] width 9 height 6
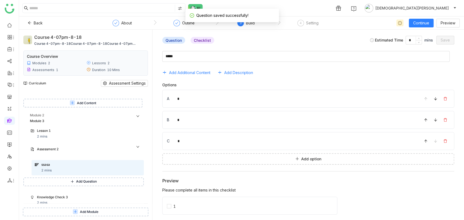
click at [88, 182] on span "Add Question" at bounding box center [86, 181] width 21 height 5
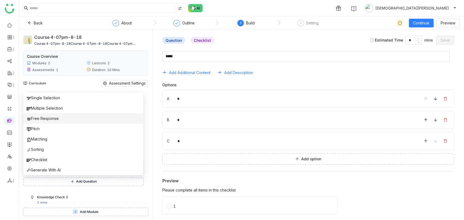
click at [48, 119] on span "Free Response" at bounding box center [43, 119] width 32 height 6
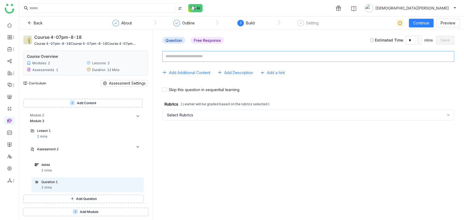
click at [223, 59] on textarea at bounding box center [308, 56] width 292 height 11
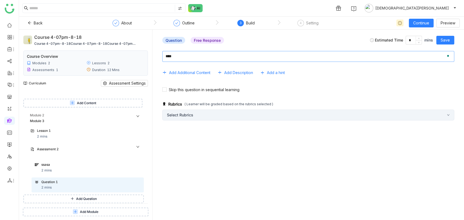
type textarea "****"
click at [202, 117] on div "Select Rubrics" at bounding box center [308, 115] width 292 height 11
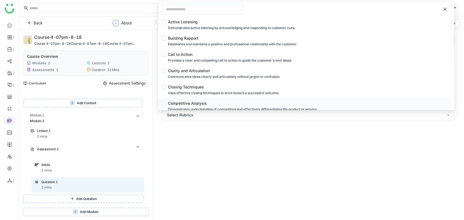
click at [176, 101] on li "Competitive Analysis Demonstrates understanding of competitors and effectively …" at bounding box center [304, 106] width 292 height 16
click at [179, 89] on div "Closing Techniques" at bounding box center [306, 87] width 276 height 6
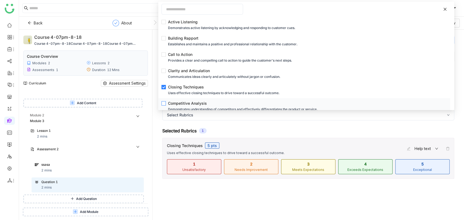
click at [176, 106] on div "Competitive Analysis" at bounding box center [306, 104] width 276 height 6
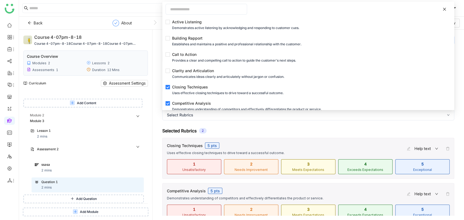
click at [230, 188] on div "Competitive Analysis 5 pts" at bounding box center [283, 191] width 232 height 6
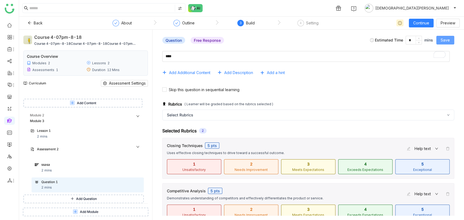
click at [443, 38] on span "Save" at bounding box center [445, 40] width 9 height 6
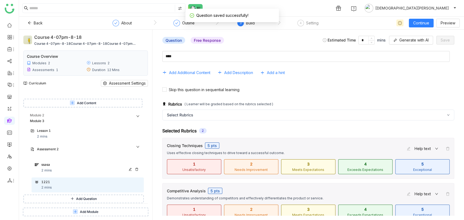
click at [60, 169] on div "ssasa 2 mins" at bounding box center [90, 168] width 99 height 11
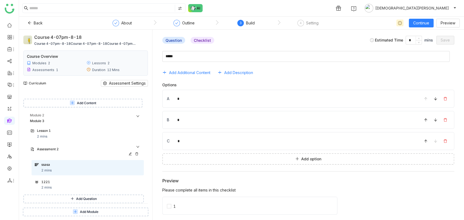
click at [74, 148] on div "Assessment 2" at bounding box center [82, 149] width 91 height 5
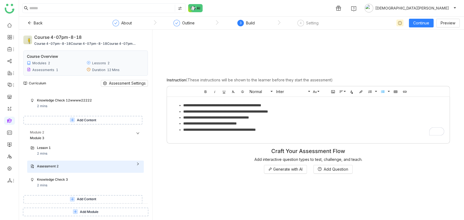
click at [235, 114] on li "**********" at bounding box center [313, 112] width 261 height 6
click at [226, 180] on div "**********" at bounding box center [308, 125] width 303 height 182
click at [50, 186] on div "Knowledge Check 3 2 mins" at bounding box center [89, 182] width 104 height 11
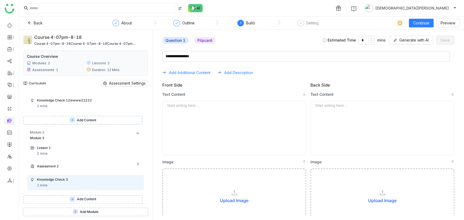
click at [68, 159] on div "Lesson 1 2 mins Assessment 2 ssasa 2 mins 1221 2 mins Add Question Knowledge Ch…" at bounding box center [83, 167] width 120 height 47
click at [67, 163] on div "Assessment 2" at bounding box center [85, 167] width 117 height 12
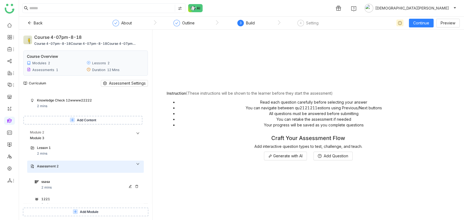
scroll to position [43, 0]
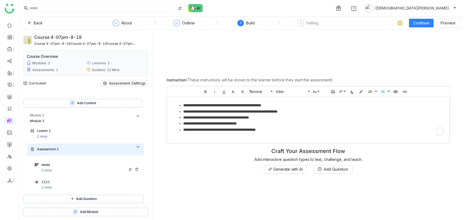
click at [51, 164] on div "ssasa" at bounding box center [84, 165] width 87 height 5
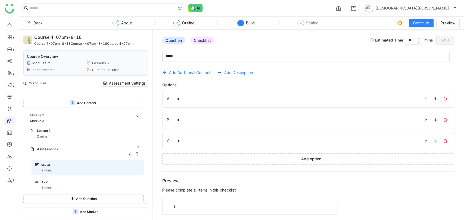
click at [75, 149] on div "Assessment 2" at bounding box center [82, 149] width 91 height 5
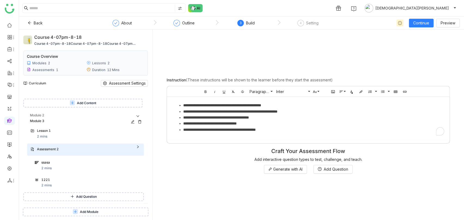
scroll to position [26, 0]
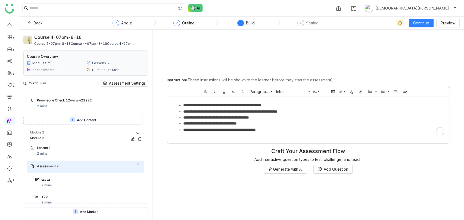
click at [64, 133] on div "Module 2" at bounding box center [87, 132] width 114 height 5
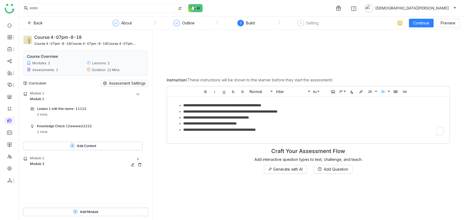
scroll to position [0, 0]
click at [63, 160] on div "Module 2" at bounding box center [87, 158] width 114 height 5
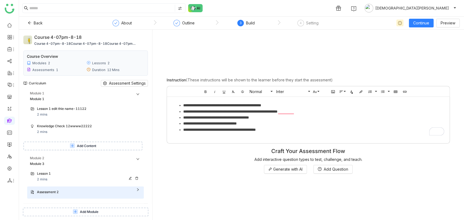
click at [61, 176] on div "Lesson 1" at bounding box center [82, 174] width 91 height 5
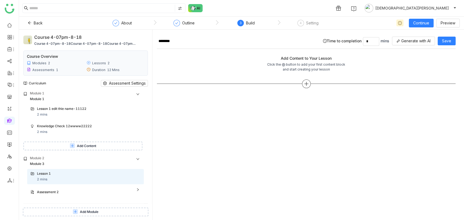
click at [304, 82] on icon at bounding box center [306, 84] width 5 height 5
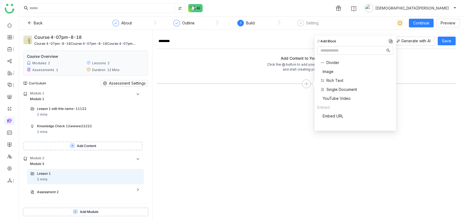
click at [311, 84] on div "Add Block Divider Image Rich Text Single Document YouTube Video Embed Embed URL" at bounding box center [353, 83] width 86 height 95
click at [333, 92] on span "Single Document" at bounding box center [341, 90] width 30 height 6
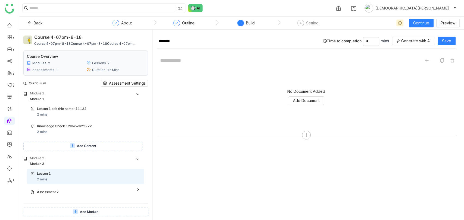
click at [309, 92] on div "No Document Added" at bounding box center [306, 91] width 38 height 5
click at [306, 99] on span "Add Document" at bounding box center [306, 101] width 27 height 6
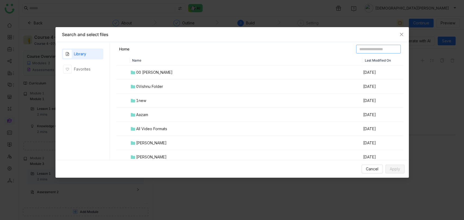
click at [365, 48] on input at bounding box center [378, 49] width 45 height 9
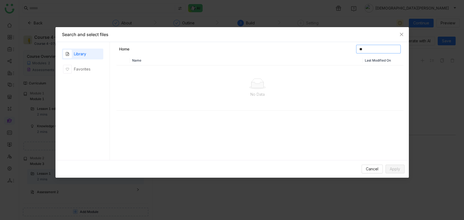
type input "*"
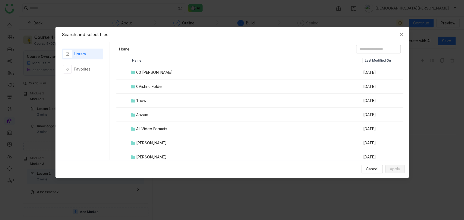
click at [152, 91] on td "0Vishnu Folder" at bounding box center [246, 87] width 233 height 14
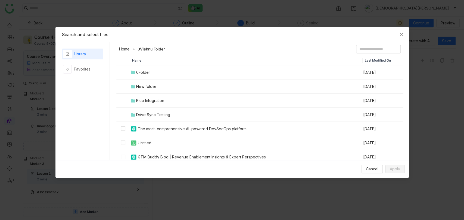
click at [149, 88] on div "New folder" at bounding box center [146, 87] width 20 height 6
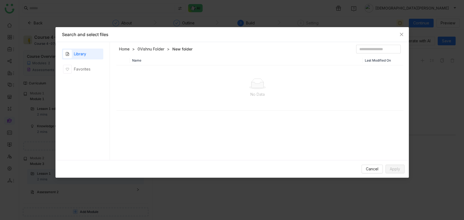
click at [138, 49] on link "0Vishnu Folder" at bounding box center [151, 48] width 27 height 5
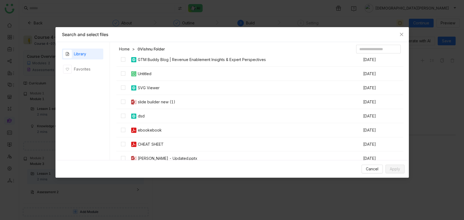
scroll to position [30, 0]
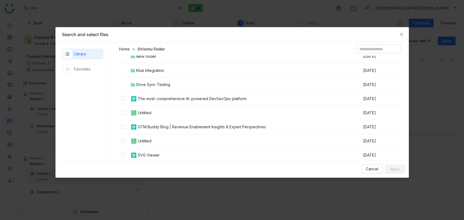
click at [125, 48] on link "Home" at bounding box center [124, 48] width 11 height 5
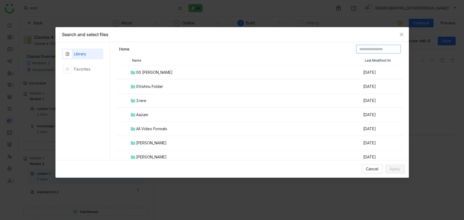
click at [359, 49] on input at bounding box center [378, 49] width 45 height 9
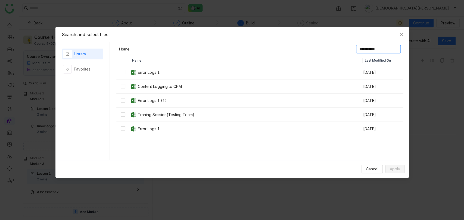
click at [356, 46] on input "**********" at bounding box center [378, 49] width 45 height 9
click at [377, 50] on input "**********" at bounding box center [378, 49] width 45 height 9
type input "**********"
click at [400, 33] on icon "Close" at bounding box center [401, 34] width 4 height 4
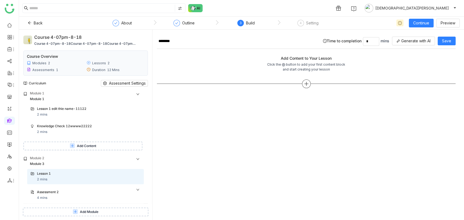
click at [305, 82] on icon at bounding box center [306, 84] width 5 height 5
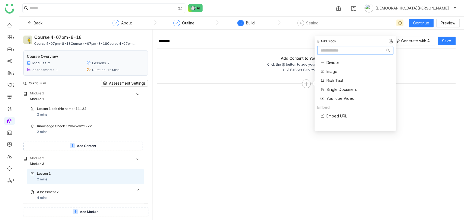
click at [334, 88] on span "Single Document" at bounding box center [341, 90] width 30 height 6
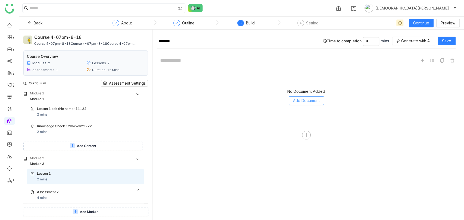
click at [304, 101] on span "Add Document" at bounding box center [306, 101] width 27 height 6
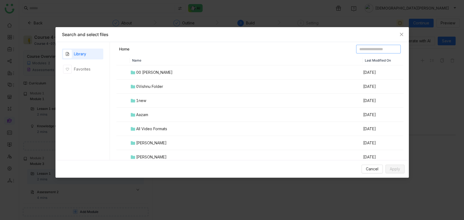
click at [372, 47] on input at bounding box center [378, 49] width 45 height 9
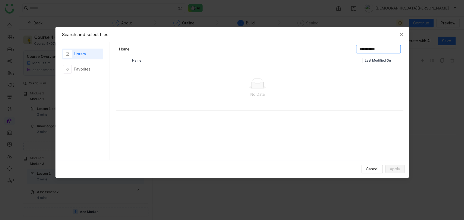
click at [372, 50] on input "**********" at bounding box center [378, 49] width 45 height 9
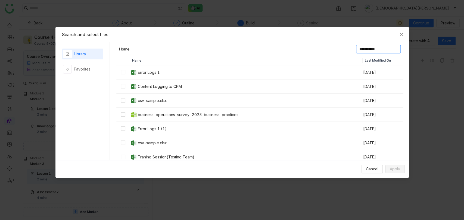
type input "**********"
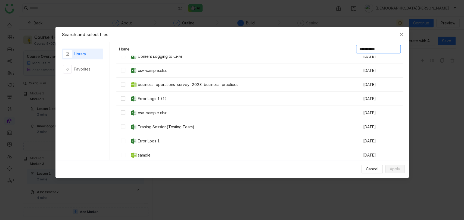
scroll to position [43, 0]
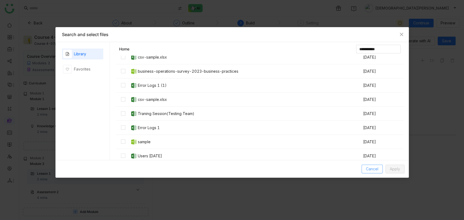
click at [373, 170] on span "Cancel" at bounding box center [372, 169] width 13 height 6
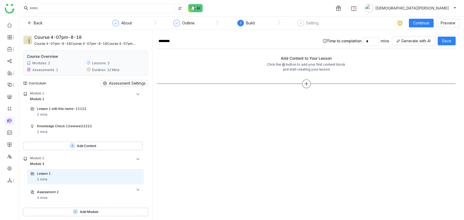
click at [305, 84] on icon at bounding box center [306, 84] width 4 height 1
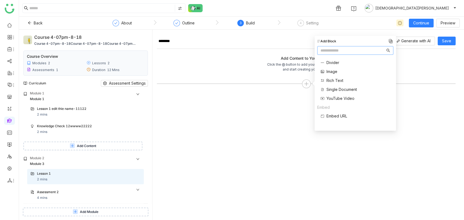
click at [338, 89] on span "Single Document" at bounding box center [341, 90] width 30 height 6
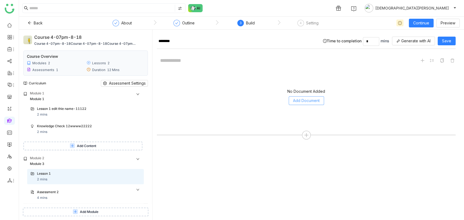
click at [306, 99] on span "Add Document" at bounding box center [306, 101] width 27 height 6
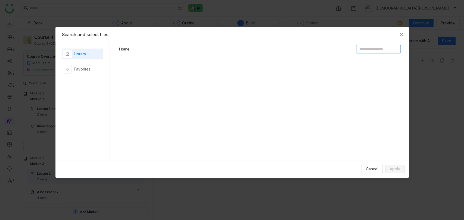
click at [356, 49] on input at bounding box center [378, 49] width 45 height 9
paste input "**********"
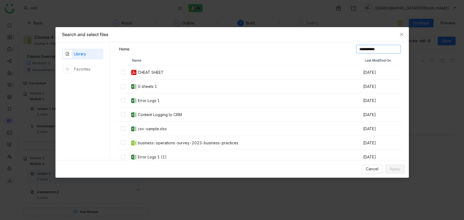
type input "**********"
click at [325, 19] on nz-modal-container "**********" at bounding box center [232, 110] width 464 height 220
click at [328, 15] on nz-modal-container "**********" at bounding box center [232, 110] width 464 height 220
click at [263, 7] on nz-modal-container "**********" at bounding box center [232, 110] width 464 height 220
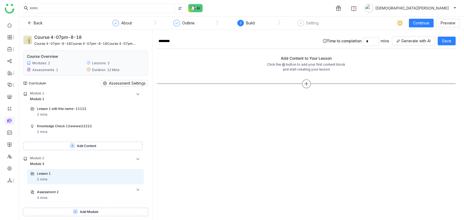
click at [306, 82] on div at bounding box center [306, 84] width 9 height 9
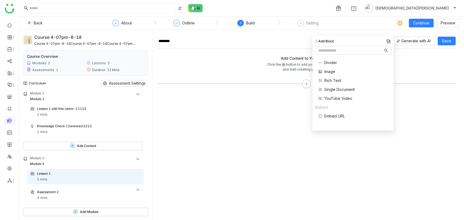
drag, startPoint x: 247, startPoint y: 129, endPoint x: 255, endPoint y: 129, distance: 8.2
click at [247, 130] on div "******** Time to completion * mins Generate with AI Save Add Content to Your Le…" at bounding box center [306, 127] width 299 height 186
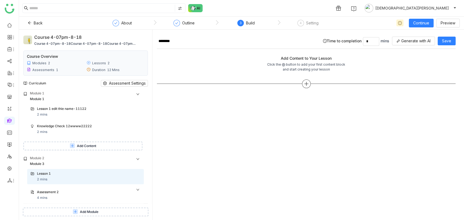
click at [306, 82] on icon at bounding box center [306, 84] width 5 height 5
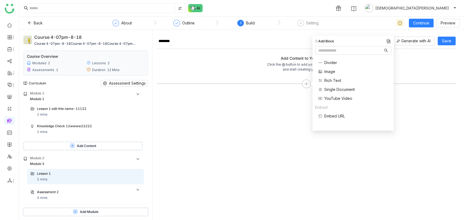
click at [332, 91] on span "Single Document" at bounding box center [339, 90] width 30 height 6
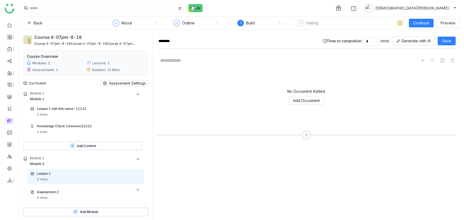
scroll to position [4, 0]
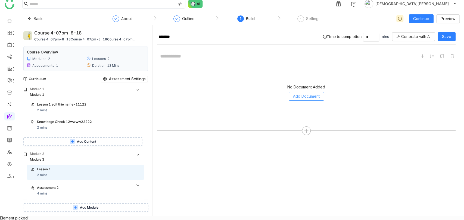
click at [308, 94] on span "Add Document" at bounding box center [306, 97] width 27 height 6
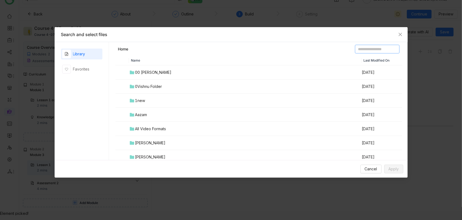
click at [355, 47] on input at bounding box center [377, 49] width 45 height 9
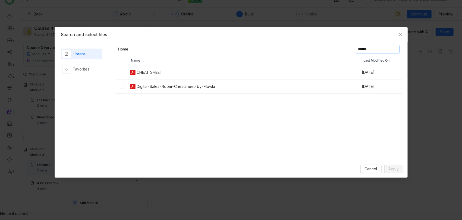
type input "*****"
click at [127, 71] on td at bounding box center [123, 73] width 14 height 14
click at [391, 172] on button "Apply" at bounding box center [394, 169] width 19 height 9
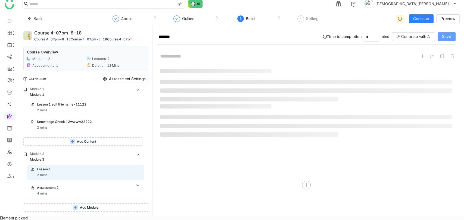
click at [443, 36] on span "Save" at bounding box center [446, 37] width 9 height 6
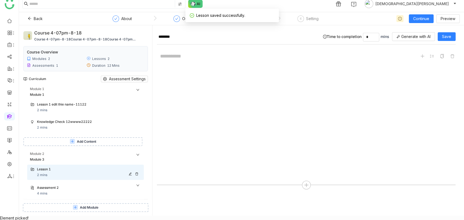
click at [68, 173] on div "Lesson 1 2 mins" at bounding box center [89, 172] width 104 height 11
click at [129, 173] on icon at bounding box center [130, 174] width 3 height 3
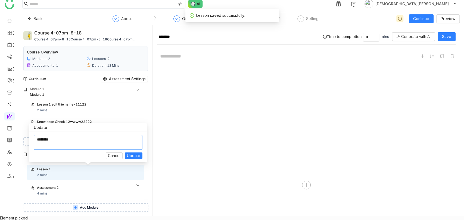
click at [98, 145] on textarea at bounding box center [88, 142] width 109 height 15
type textarea "*********"
click at [139, 155] on span "Update" at bounding box center [133, 156] width 13 height 6
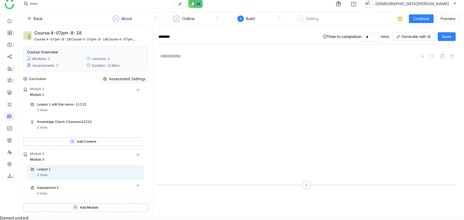
type input "*********"
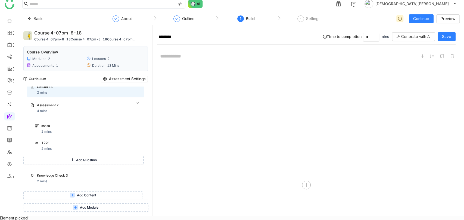
click at [68, 188] on nz-list "Lesson 1s 2 mins Assessment 2 4 mins ssasa 2 mins 1221 2 mins Add Question Know…" at bounding box center [83, 135] width 120 height 106
click at [11, 129] on link at bounding box center [9, 128] width 5 height 5
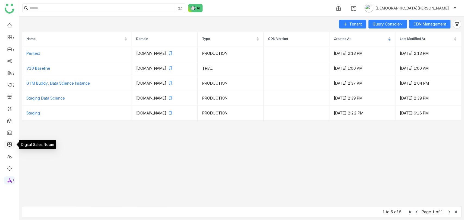
click at [11, 146] on link at bounding box center [9, 144] width 5 height 5
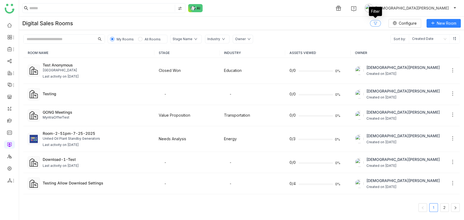
click at [379, 23] on button at bounding box center [375, 23] width 11 height 7
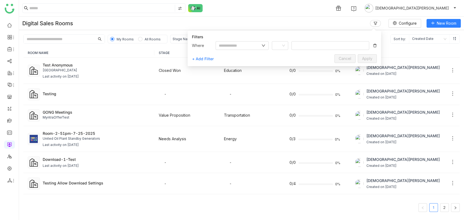
click at [334, 19] on div "Digital Sales Rooms Configure New Room" at bounding box center [241, 24] width 445 height 14
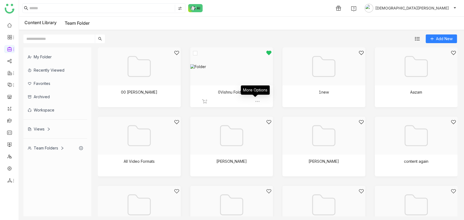
click at [255, 102] on img at bounding box center [257, 101] width 5 height 5
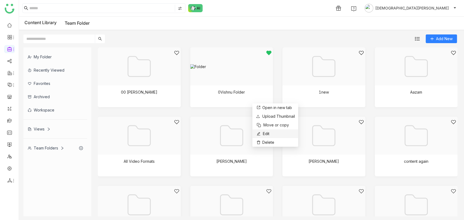
click at [268, 134] on span "Edit" at bounding box center [266, 134] width 7 height 6
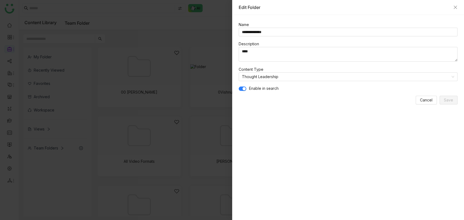
click at [245, 88] on span "button" at bounding box center [243, 88] width 3 height 3
click at [443, 102] on button "Save" at bounding box center [449, 100] width 18 height 9
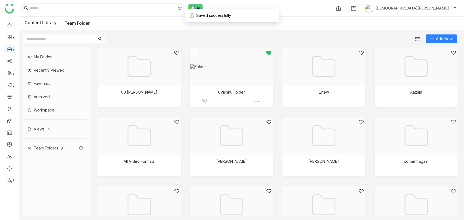
click at [225, 87] on div at bounding box center [230, 73] width 74 height 46
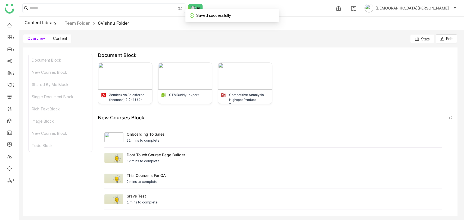
click at [59, 39] on span "Content" at bounding box center [60, 38] width 14 height 5
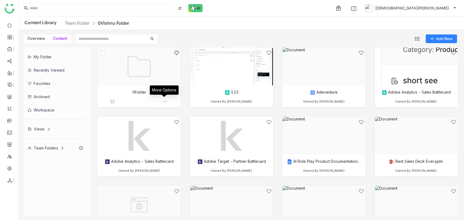
click at [164, 102] on img at bounding box center [164, 101] width 5 height 5
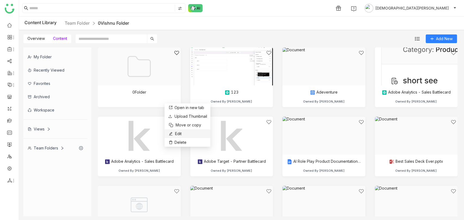
click at [183, 132] on li "Edit" at bounding box center [187, 134] width 46 height 9
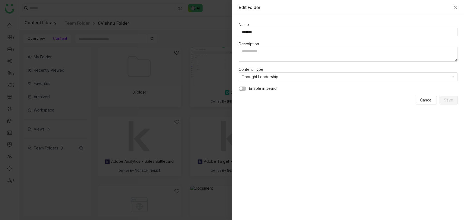
click at [242, 88] on button "button" at bounding box center [243, 89] width 8 height 4
click at [445, 98] on span "Save" at bounding box center [448, 100] width 9 height 6
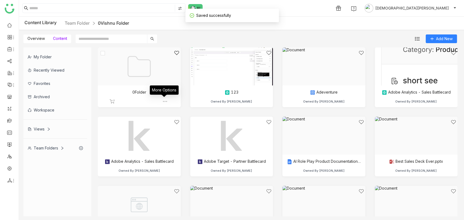
click at [165, 102] on img at bounding box center [164, 101] width 5 height 5
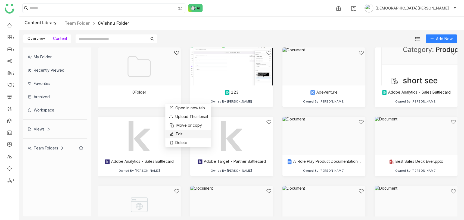
click at [178, 130] on li "Edit" at bounding box center [188, 134] width 46 height 9
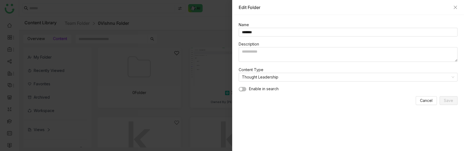
click at [242, 87] on button "button" at bounding box center [243, 89] width 8 height 4
click at [452, 98] on span "Save" at bounding box center [448, 100] width 9 height 6
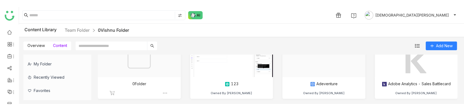
scroll to position [30, 0]
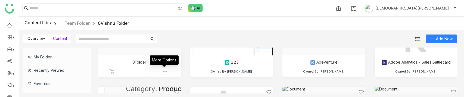
click at [164, 71] on img at bounding box center [164, 71] width 5 height 5
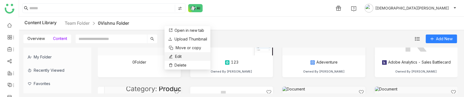
click at [177, 55] on span "Edit" at bounding box center [178, 57] width 7 height 6
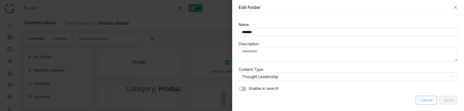
click at [427, 97] on span "Cancel" at bounding box center [426, 100] width 13 height 6
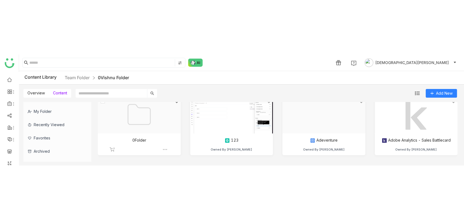
scroll to position [0, 0]
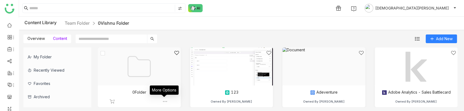
click at [166, 103] on img at bounding box center [164, 101] width 5 height 5
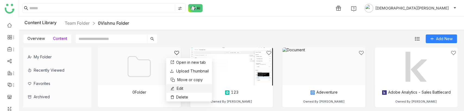
click at [195, 86] on li "Edit" at bounding box center [189, 88] width 46 height 9
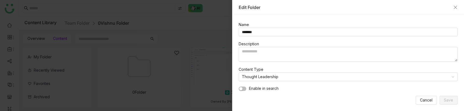
click at [242, 87] on button "button" at bounding box center [243, 89] width 8 height 4
click at [454, 96] on button "Save" at bounding box center [449, 100] width 18 height 9
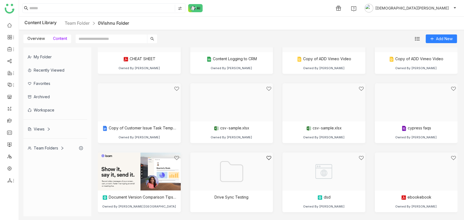
scroll to position [272, 0]
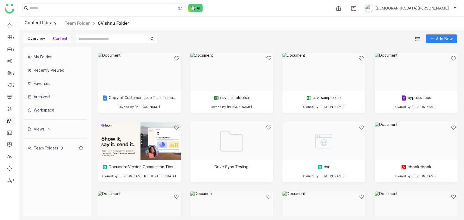
click at [12, 118] on link at bounding box center [9, 120] width 5 height 5
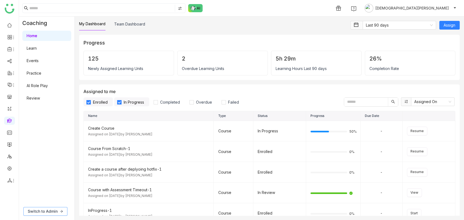
click at [48, 213] on span "Switch to Admin" at bounding box center [43, 212] width 30 height 6
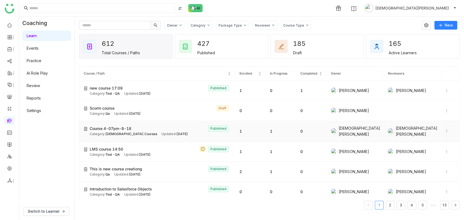
click at [148, 126] on div "Course 4-07pm-8-18 Published" at bounding box center [160, 129] width 141 height 6
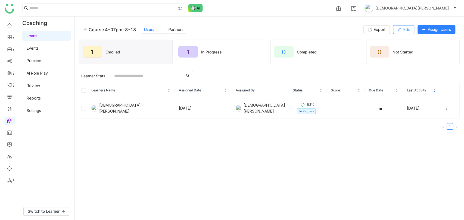
click at [403, 27] on span "Edit" at bounding box center [406, 30] width 7 height 6
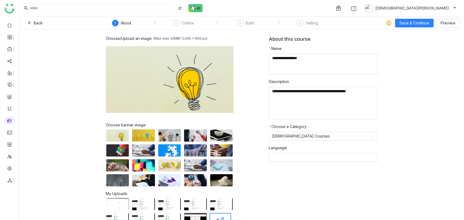
click at [233, 20] on nz-steps "1 About 2 Outline 3 Build 4 Setting" at bounding box center [216, 23] width 245 height 13
click at [244, 23] on div "3 Build" at bounding box center [245, 25] width 17 height 10
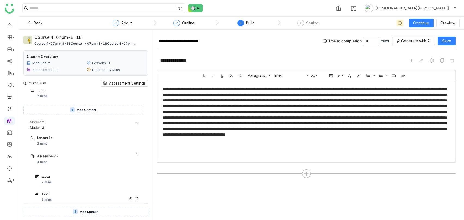
scroll to position [100, 0]
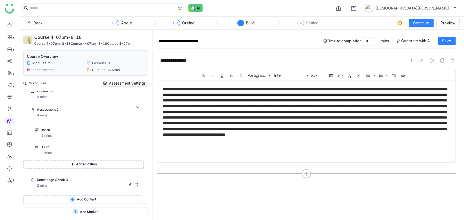
click at [61, 178] on div "Knowledge Check 3" at bounding box center [82, 180] width 91 height 5
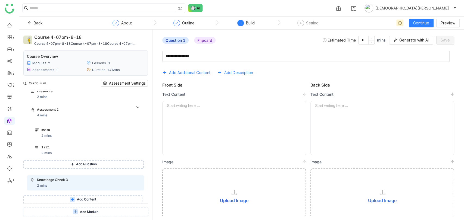
click at [211, 105] on div at bounding box center [234, 106] width 135 height 4
click at [329, 104] on div at bounding box center [382, 106] width 135 height 4
click at [448, 42] on span "Save" at bounding box center [445, 40] width 9 height 6
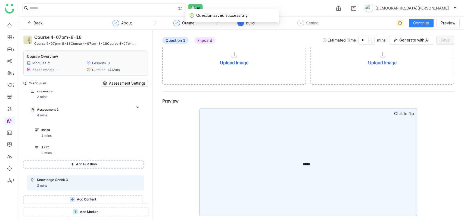
click at [259, 163] on div "*****" at bounding box center [308, 162] width 218 height 109
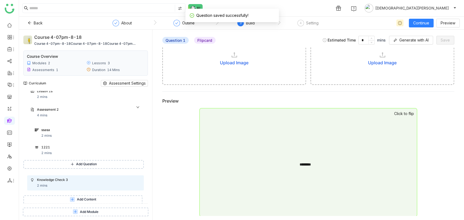
click at [258, 163] on div "********" at bounding box center [308, 162] width 218 height 109
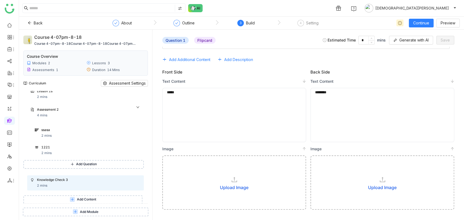
scroll to position [0, 0]
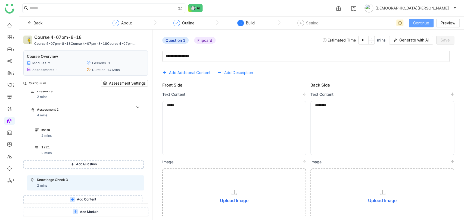
click at [425, 21] on span "Continue" at bounding box center [421, 23] width 16 height 6
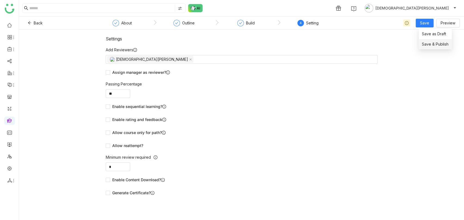
click at [431, 44] on span "Save & Publish" at bounding box center [435, 44] width 27 height 6
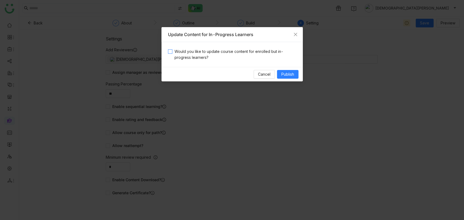
drag, startPoint x: 246, startPoint y: 54, endPoint x: 259, endPoint y: 60, distance: 14.4
click at [245, 54] on span "Would you like to update course content for enrolled but in-progress learners?" at bounding box center [234, 55] width 124 height 12
click at [292, 76] on span "Publish" at bounding box center [287, 74] width 13 height 6
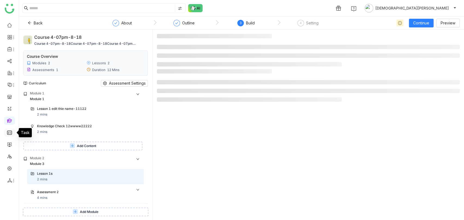
click at [10, 133] on link at bounding box center [9, 132] width 5 height 5
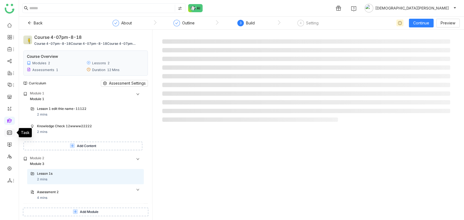
click at [10, 133] on link at bounding box center [9, 132] width 5 height 5
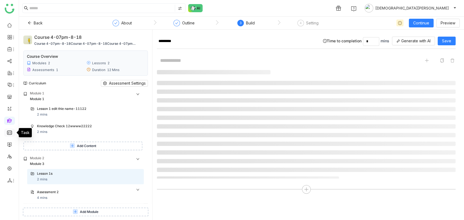
click at [10, 133] on link at bounding box center [9, 132] width 5 height 5
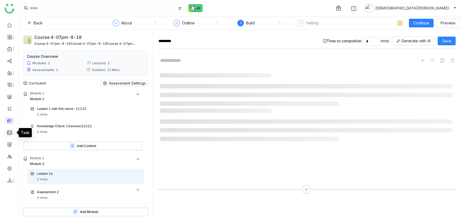
click at [10, 133] on link at bounding box center [9, 132] width 5 height 5
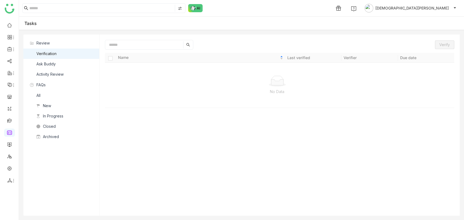
click at [54, 66] on div "Ask Buddy" at bounding box center [45, 64] width 19 height 6
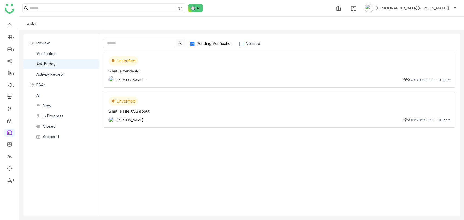
click at [248, 46] on span "Verified" at bounding box center [253, 43] width 18 height 5
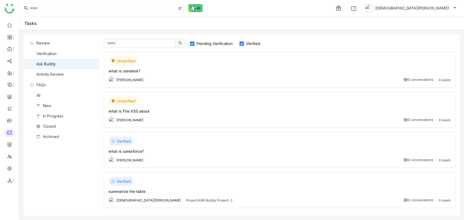
click at [221, 43] on span "Pending Verification" at bounding box center [214, 43] width 40 height 5
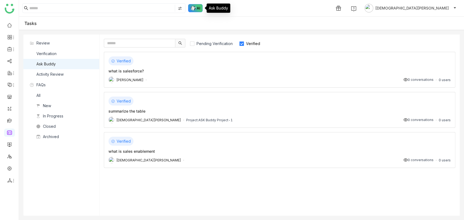
click at [198, 7] on img at bounding box center [195, 8] width 15 height 8
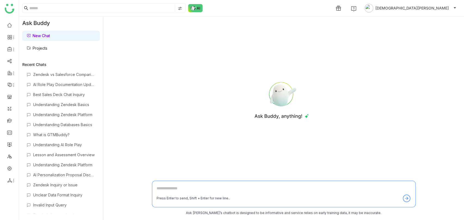
click at [39, 46] on link "Projects" at bounding box center [37, 48] width 21 height 5
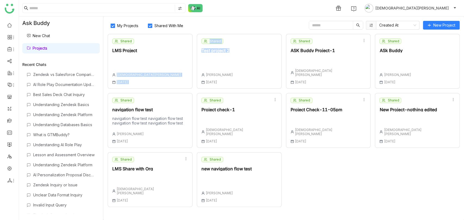
drag, startPoint x: 163, startPoint y: 58, endPoint x: 201, endPoint y: 67, distance: 39.0
click at [201, 67] on div "Shared LMS Project [PERSON_NAME] [DATE] Shared Test project 2 [PERSON_NAME] [DA…" at bounding box center [284, 120] width 352 height 173
click at [336, 59] on div "Shared ASK Buddy Project-1 Vishnu Vardhan 30 Jun , 2025" at bounding box center [328, 61] width 85 height 55
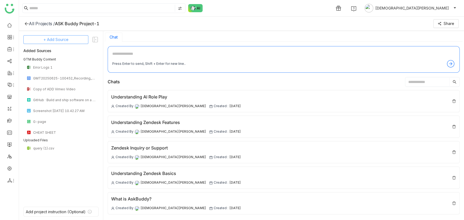
click at [38, 38] on button "+ Add Source" at bounding box center [55, 39] width 65 height 9
click at [27, 24] on icon at bounding box center [26, 23] width 4 height 4
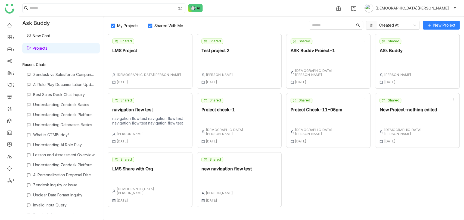
click at [48, 38] on link "New Chat" at bounding box center [38, 35] width 23 height 5
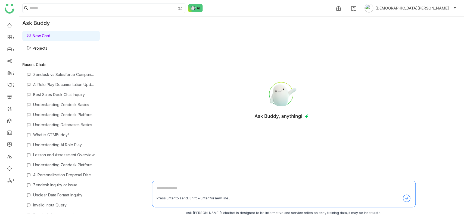
click at [47, 51] on link "Projects" at bounding box center [37, 48] width 21 height 5
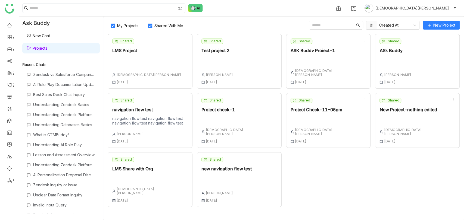
click at [230, 61] on div at bounding box center [217, 61] width 32 height 8
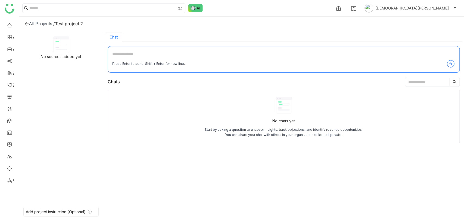
click at [25, 24] on icon at bounding box center [26, 23] width 4 height 4
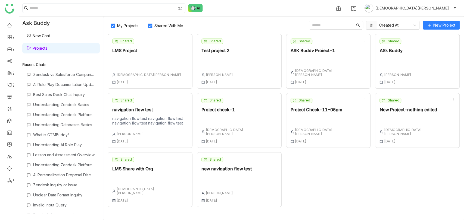
click at [166, 59] on div "Shared LMS Project Vishnu Vardhan 13 Jun , 2025" at bounding box center [150, 61] width 85 height 55
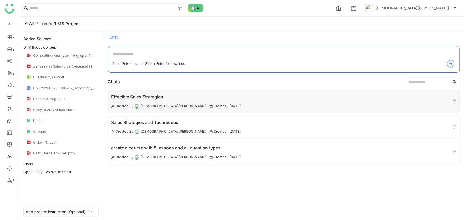
click at [147, 100] on div "Effective Sales Strategies" at bounding box center [176, 97] width 130 height 7
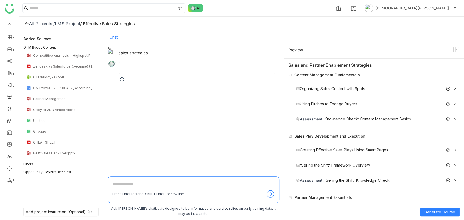
click at [34, 25] on div "All Projects /" at bounding box center [42, 23] width 26 height 5
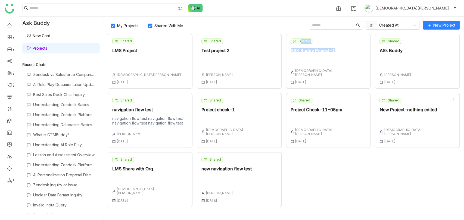
drag, startPoint x: 309, startPoint y: 46, endPoint x: 298, endPoint y: 34, distance: 16.4
click at [298, 34] on div "Shared ASK Buddy Project-1 Vishnu Vardhan 30 Jun , 2025" at bounding box center [328, 61] width 85 height 55
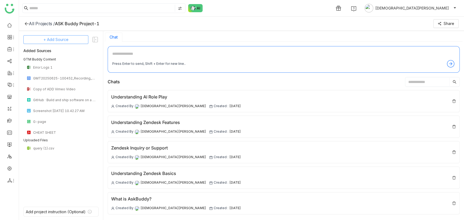
click at [60, 41] on span "+ Add Source" at bounding box center [55, 40] width 25 height 6
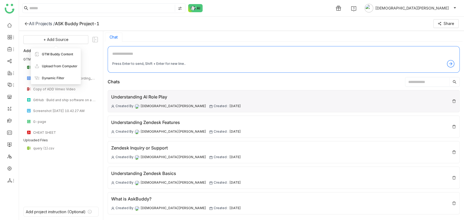
click at [214, 104] on span "Created :" at bounding box center [221, 106] width 15 height 5
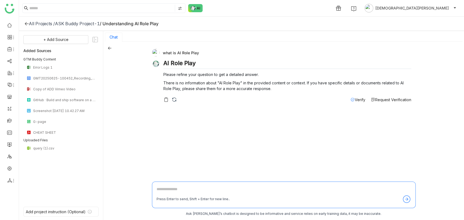
click at [77, 22] on div "ASK Buddy Project-1" at bounding box center [77, 23] width 45 height 5
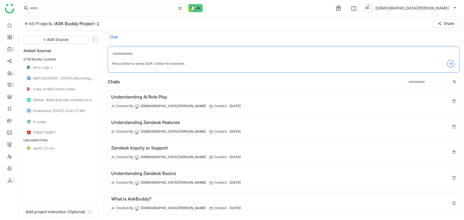
click at [43, 22] on div "All Projects /" at bounding box center [42, 23] width 26 height 5
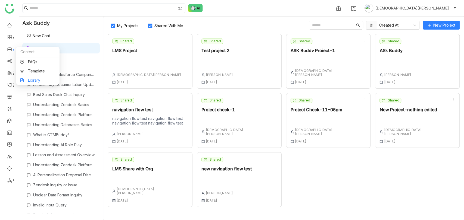
click at [39, 79] on link "Library" at bounding box center [37, 81] width 35 height 4
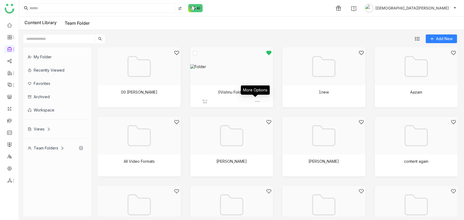
click at [256, 102] on img at bounding box center [257, 101] width 5 height 5
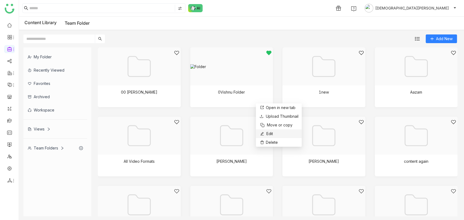
click at [269, 132] on span "Edit" at bounding box center [269, 134] width 7 height 6
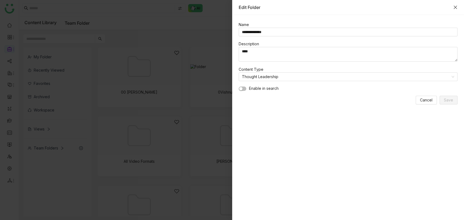
click at [454, 8] on icon "Close" at bounding box center [455, 7] width 4 height 4
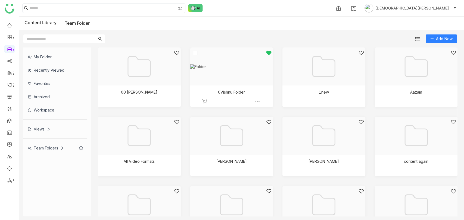
click at [228, 66] on div at bounding box center [230, 73] width 74 height 46
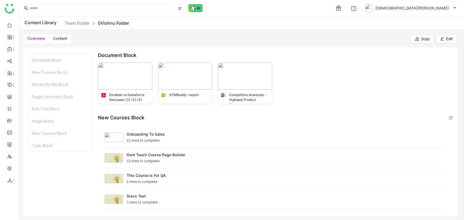
click at [67, 40] on label "Content" at bounding box center [60, 39] width 22 height 9
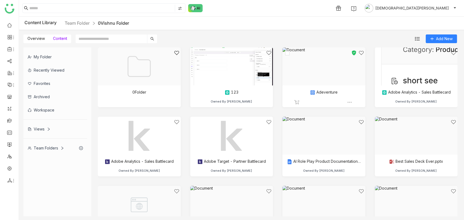
click at [335, 93] on div at bounding box center [322, 73] width 74 height 46
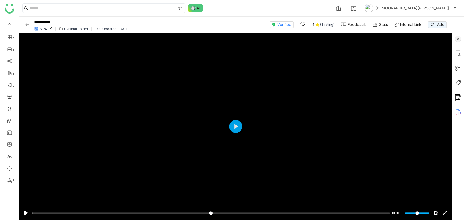
type input "*"
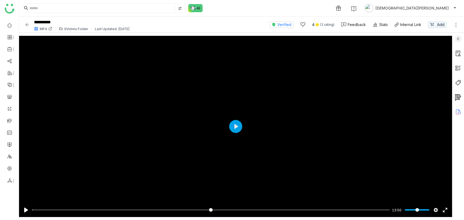
click at [457, 40] on img at bounding box center [458, 39] width 7 height 7
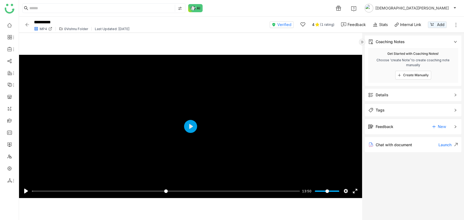
click at [381, 92] on div "Details" at bounding box center [382, 95] width 13 height 6
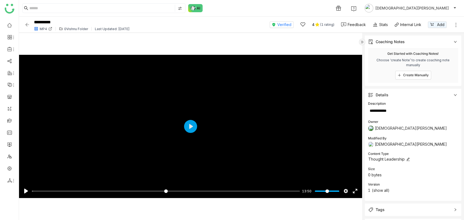
click at [407, 161] on icon at bounding box center [408, 160] width 4 height 4
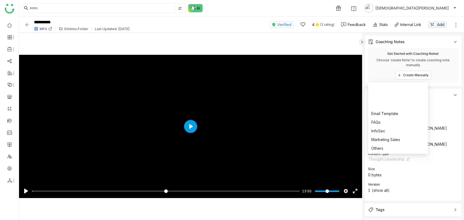
scroll to position [96, 0]
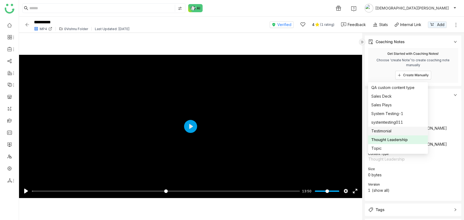
click at [27, 24] on img at bounding box center [26, 24] width 5 height 5
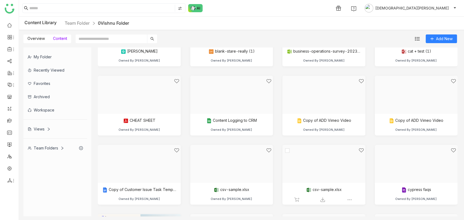
scroll to position [181, 0]
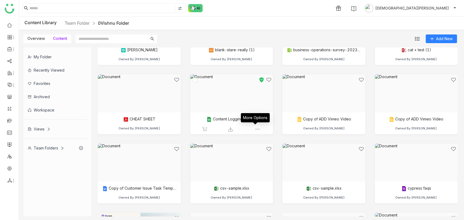
click at [257, 128] on img at bounding box center [257, 129] width 5 height 5
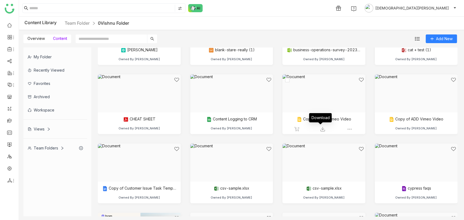
click at [320, 130] on img at bounding box center [322, 129] width 5 height 5
click at [320, 129] on img at bounding box center [322, 129] width 5 height 5
click at [229, 129] on img at bounding box center [230, 129] width 5 height 5
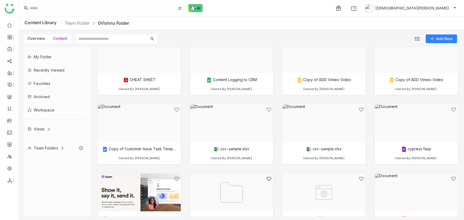
scroll to position [241, 0]
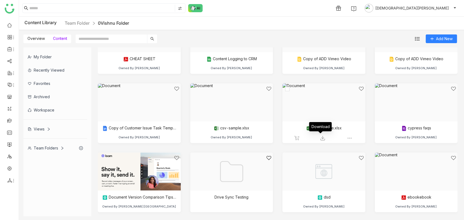
click at [320, 136] on img at bounding box center [322, 138] width 5 height 5
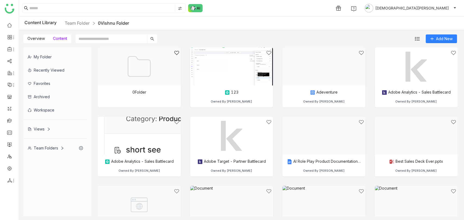
scroll to position [0, 0]
click at [9, 122] on link at bounding box center [9, 120] width 5 height 5
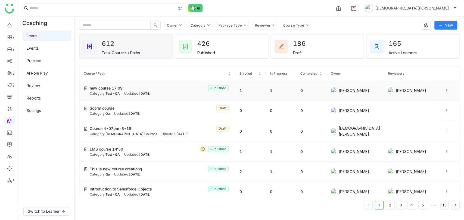
click at [135, 96] on div "Updated: Aug 18, 2025" at bounding box center [137, 93] width 26 height 5
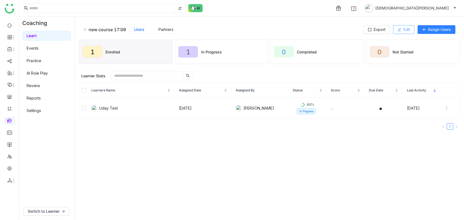
click at [399, 31] on button "Edit" at bounding box center [403, 29] width 21 height 9
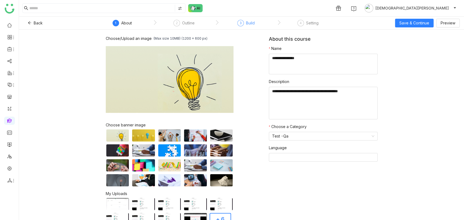
click at [252, 24] on div "Build" at bounding box center [250, 23] width 9 height 7
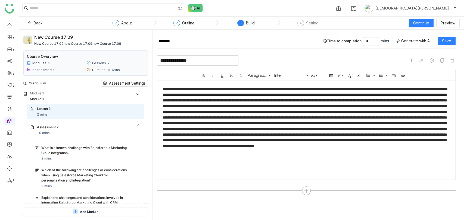
click at [215, 55] on input "**********" at bounding box center [198, 60] width 82 height 10
type input "**********"
click at [453, 41] on button "Save" at bounding box center [447, 41] width 18 height 9
click at [71, 126] on div "Assessment 2" at bounding box center [82, 127] width 91 height 5
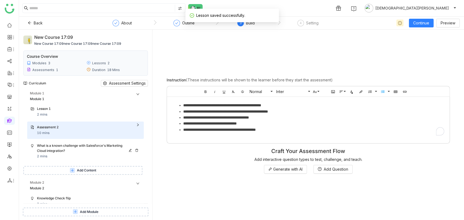
click at [77, 149] on div "What is a known challenge with Salesforce's Marketing Cloud integration?" at bounding box center [82, 149] width 91 height 10
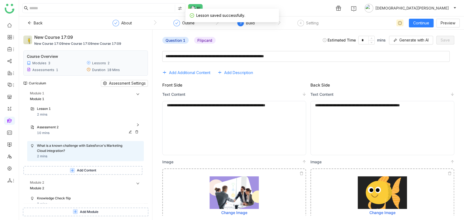
click at [73, 133] on div "Assessment 2 10 mins" at bounding box center [89, 130] width 104 height 11
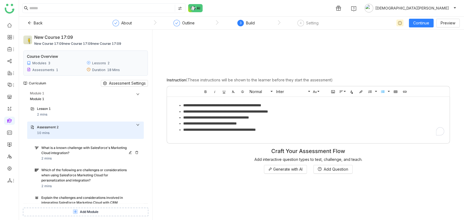
click at [78, 162] on div "What is a known challenge with Salesforce's Marketing Cloud integration? 2 mins" at bounding box center [88, 154] width 112 height 20
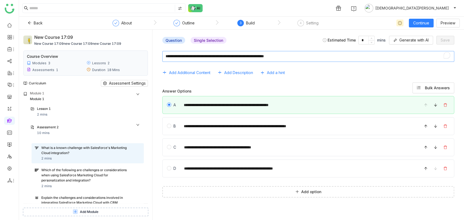
click at [164, 55] on textarea "To enrich screen reader interactions, please activate Accessibility in Grammarl…" at bounding box center [308, 56] width 292 height 11
type textarea "**********"
click at [447, 37] on button "Save" at bounding box center [445, 40] width 18 height 9
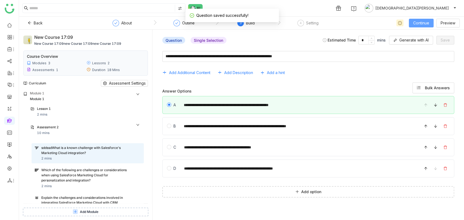
click at [411, 22] on button "Continue" at bounding box center [421, 23] width 25 height 9
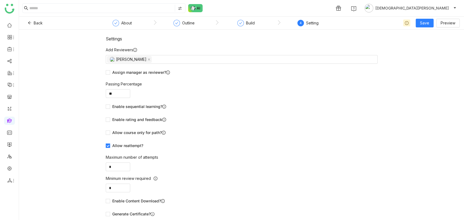
click at [415, 24] on div "Save Preview" at bounding box center [422, 23] width 73 height 9
click at [419, 24] on button "Save" at bounding box center [425, 23] width 18 height 9
click at [428, 47] on span "Save & Publish" at bounding box center [433, 44] width 27 height 6
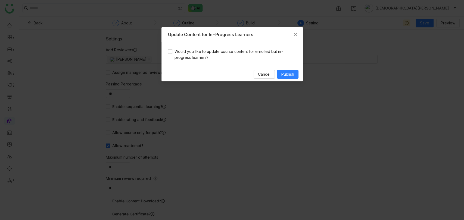
drag, startPoint x: 253, startPoint y: 44, endPoint x: 258, endPoint y: 49, distance: 7.7
click at [252, 44] on div "Would you like to update course content for enrolled but in-progress learners?" at bounding box center [231, 54] width 141 height 25
click at [258, 51] on span "Would you like to update course content for enrolled but in-progress learners?" at bounding box center [234, 55] width 124 height 12
click at [289, 77] on span "Publish" at bounding box center [287, 74] width 13 height 6
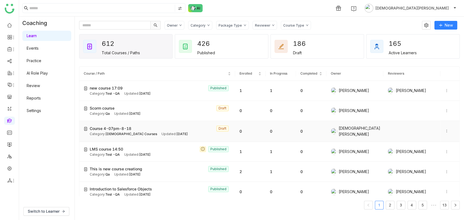
click at [445, 130] on icon at bounding box center [447, 131] width 4 height 4
click at [423, 129] on li "Edit" at bounding box center [426, 125] width 27 height 10
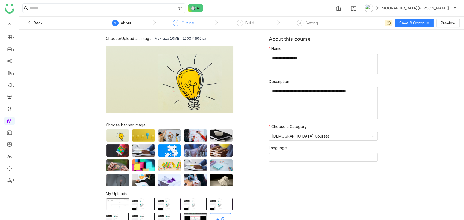
click at [180, 23] on div "2 Outline" at bounding box center [183, 25] width 21 height 10
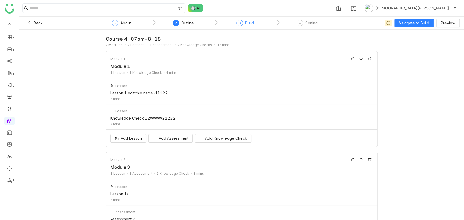
click at [245, 20] on div "Build" at bounding box center [249, 23] width 9 height 7
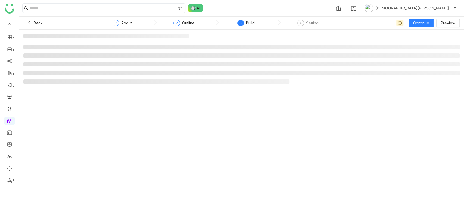
click at [240, 28] on div "3 Build" at bounding box center [245, 25] width 17 height 10
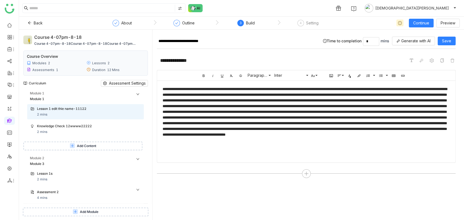
click at [84, 148] on span "Add Content" at bounding box center [86, 146] width 19 height 5
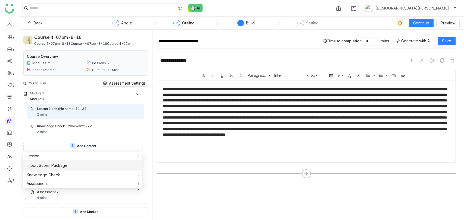
click at [76, 166] on li "Import Scorm Package" at bounding box center [82, 166] width 119 height 10
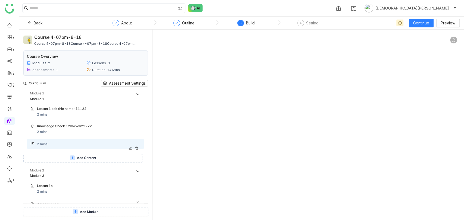
click at [129, 147] on icon at bounding box center [130, 148] width 3 height 3
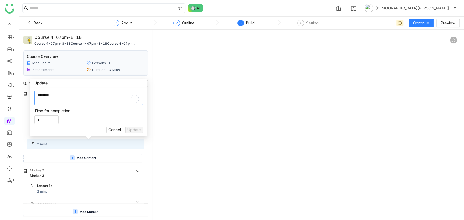
click at [47, 100] on textarea "To enrich screen reader interactions, please activate Accessibility in Grammarl…" at bounding box center [88, 98] width 109 height 15
type textarea "****"
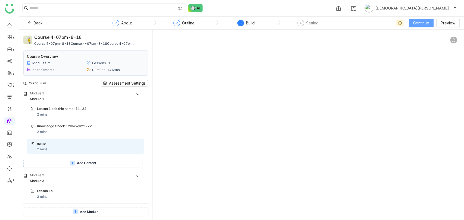
click at [421, 24] on span "Continue" at bounding box center [421, 23] width 16 height 6
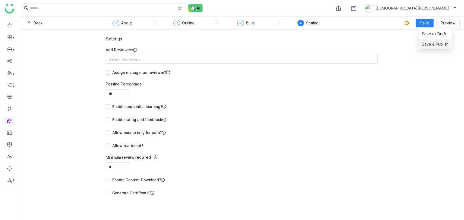
click at [431, 45] on span "Save & Publish" at bounding box center [435, 44] width 27 height 6
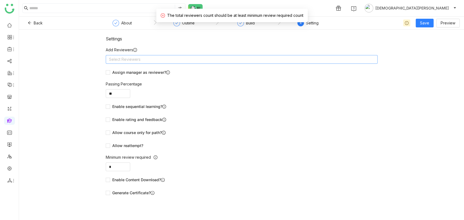
click at [163, 58] on nz-select-top-control "Select Reviewers" at bounding box center [242, 59] width 272 height 9
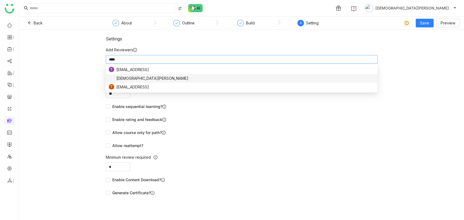
type input "****"
click at [138, 81] on span "[DEMOGRAPHIC_DATA][PERSON_NAME]" at bounding box center [152, 79] width 72 height 6
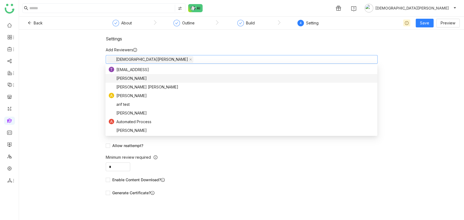
drag, startPoint x: 63, startPoint y: 73, endPoint x: 233, endPoint y: 68, distance: 170.2
click at [64, 73] on div "Settings Add Reviewers Vishnu Vardhan Assign manager as reviewer? Passing Perce…" at bounding box center [241, 125] width 445 height 191
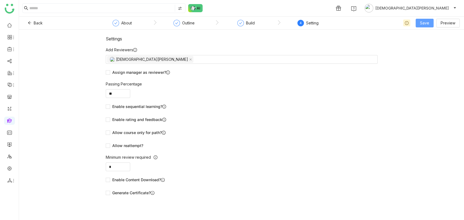
click at [425, 26] on span "Save" at bounding box center [424, 23] width 9 height 6
click at [431, 48] on li "Save & Publish" at bounding box center [432, 44] width 33 height 10
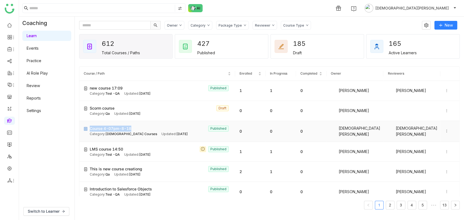
copy div "Course 4-07pm-8-18"
drag, startPoint x: 141, startPoint y: 128, endPoint x: 94, endPoint y: 130, distance: 47.9
click at [94, 130] on div "Course 4-07pm-8-18 Published" at bounding box center [160, 129] width 141 height 6
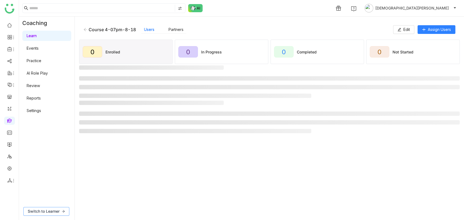
click at [52, 209] on span "Switch to Learner" at bounding box center [44, 212] width 32 height 6
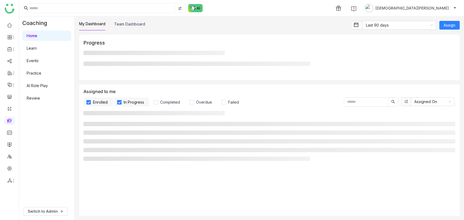
click at [37, 46] on link "Learn" at bounding box center [32, 48] width 10 height 5
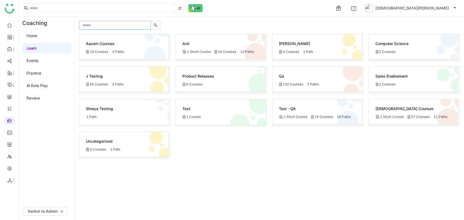
click at [102, 23] on input "text" at bounding box center [114, 25] width 71 height 9
paste input "**********"
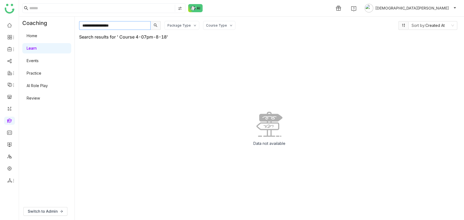
click at [85, 26] on input "**********" at bounding box center [114, 25] width 71 height 9
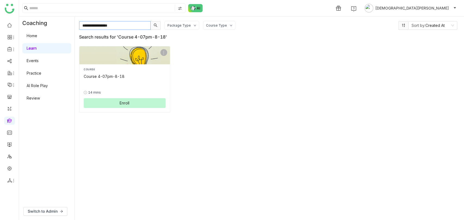
type input "**********"
click at [120, 104] on span "Enroll" at bounding box center [125, 103] width 10 height 6
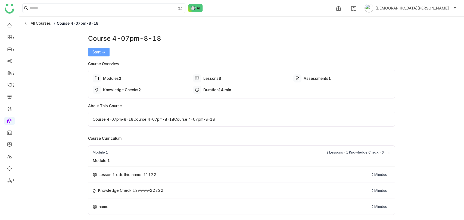
click at [96, 48] on button "Start ->" at bounding box center [98, 52] width 21 height 9
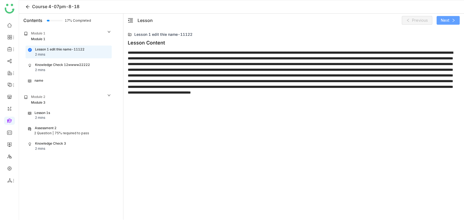
click at [443, 20] on span "Next" at bounding box center [445, 20] width 8 height 6
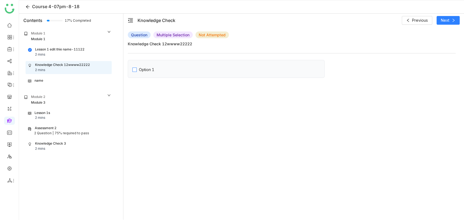
click at [142, 70] on div "Option 1" at bounding box center [146, 70] width 15 height 6
click at [441, 19] on span "Next" at bounding box center [445, 20] width 8 height 6
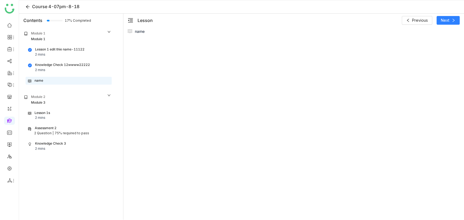
click at [99, 93] on div "Module 2 Module 3" at bounding box center [67, 100] width 91 height 14
click at [64, 104] on div "Module 3" at bounding box center [67, 102] width 87 height 5
click at [49, 125] on div "Assessment 2 2 Question | 75% required to pass" at bounding box center [69, 131] width 86 height 13
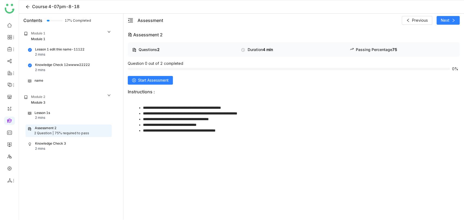
click at [52, 121] on div "Lesson 1s 2 mins" at bounding box center [69, 116] width 86 height 13
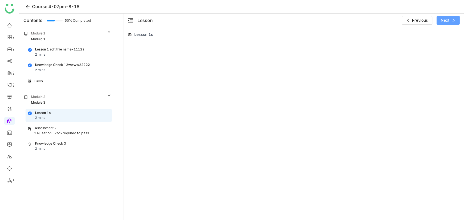
click at [454, 21] on icon at bounding box center [453, 20] width 4 height 4
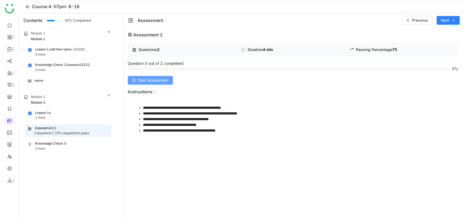
click at [152, 83] on span "Start Assessment" at bounding box center [153, 80] width 30 height 6
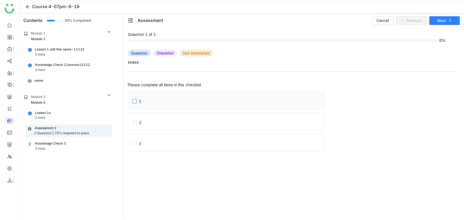
click at [173, 98] on label "1" at bounding box center [228, 100] width 192 height 17
click at [447, 22] on button "Next" at bounding box center [444, 20] width 30 height 9
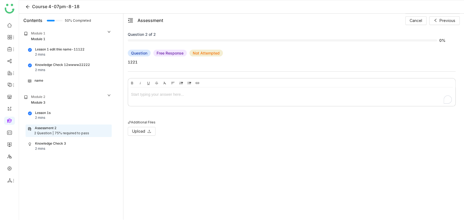
click at [146, 93] on div "To enrich screen reader interactions, please activate Accessibility in Grammarl…" at bounding box center [291, 95] width 321 height 6
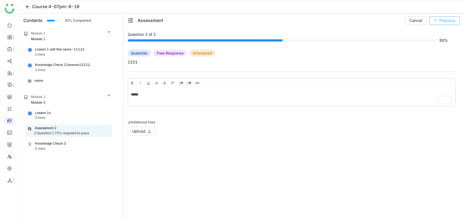
click at [435, 21] on icon at bounding box center [436, 20] width 4 height 4
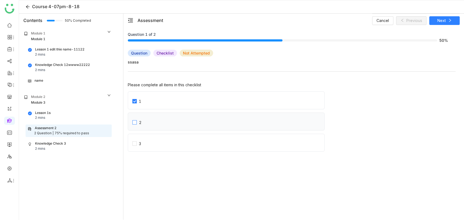
click at [139, 121] on div "2" at bounding box center [140, 122] width 3 height 5
click at [139, 144] on div "3" at bounding box center [140, 144] width 2 height 5
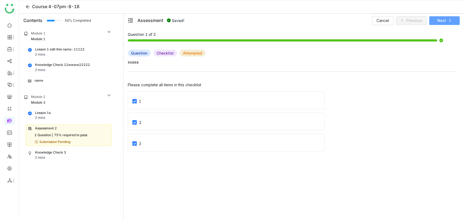
click at [457, 18] on button "Next" at bounding box center [444, 20] width 30 height 9
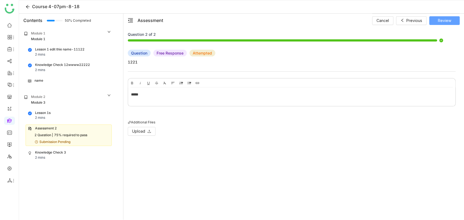
click at [454, 18] on button "Review" at bounding box center [444, 20] width 30 height 9
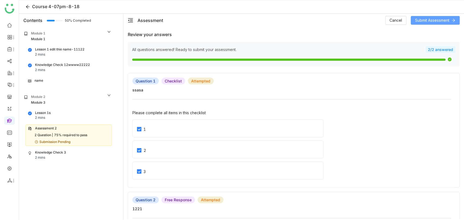
click at [443, 18] on span "Submit Assessment" at bounding box center [432, 20] width 34 height 6
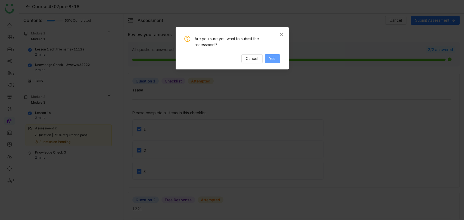
click at [270, 57] on span "Yes" at bounding box center [272, 59] width 7 height 6
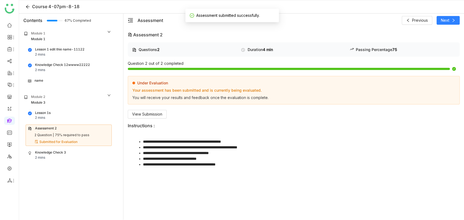
click at [76, 153] on div "Knowledge Check 3 2 mins" at bounding box center [68, 155] width 81 height 10
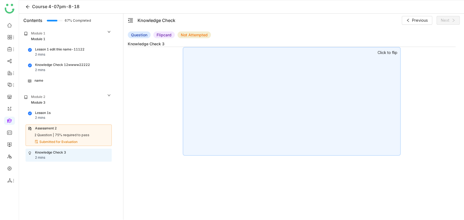
click at [227, 86] on div at bounding box center [292, 101] width 218 height 109
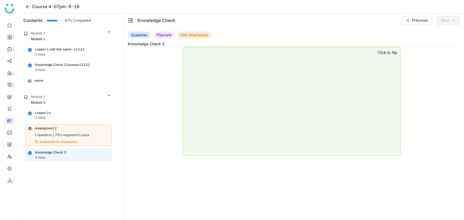
click at [293, 105] on div at bounding box center [292, 101] width 218 height 109
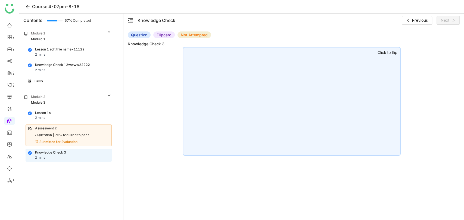
click at [48, 79] on div "name" at bounding box center [68, 80] width 81 height 5
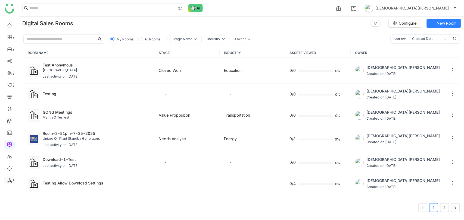
click at [12, 179] on icon at bounding box center [9, 180] width 5 height 5
drag, startPoint x: 33, startPoint y: 173, endPoint x: 37, endPoint y: 172, distance: 4.4
click at [33, 173] on link "List" at bounding box center [39, 172] width 38 height 4
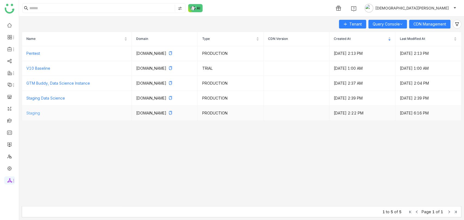
click at [39, 114] on link "Staging" at bounding box center [33, 113] width 14 height 5
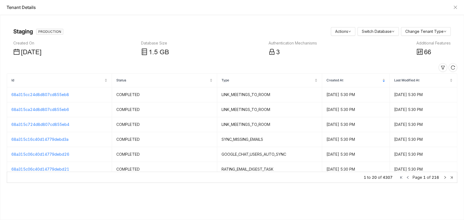
click at [433, 45] on div "Additional Features" at bounding box center [433, 43] width 34 height 6
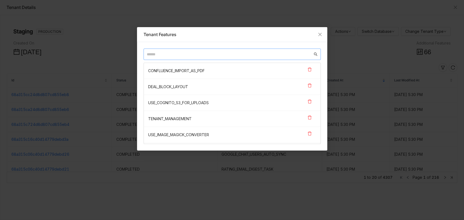
click at [224, 53] on input "text" at bounding box center [230, 54] width 166 height 6
click at [198, 55] on input "text" at bounding box center [230, 54] width 166 height 6
paste input "**********"
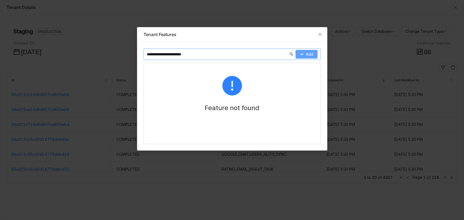
type input "**********"
click at [309, 53] on span "Add" at bounding box center [309, 54] width 7 height 6
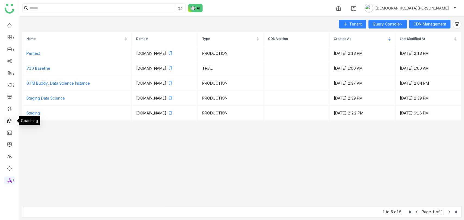
click at [10, 121] on link at bounding box center [9, 120] width 5 height 5
